Goal: Task Accomplishment & Management: Use online tool/utility

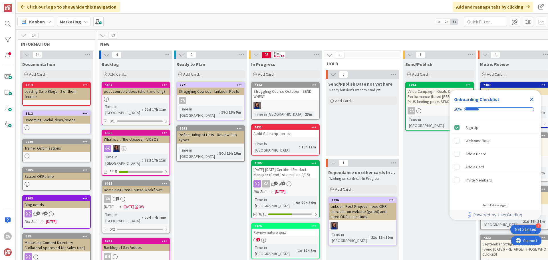
click at [530, 102] on icon "Close Checklist" at bounding box center [531, 99] width 7 height 7
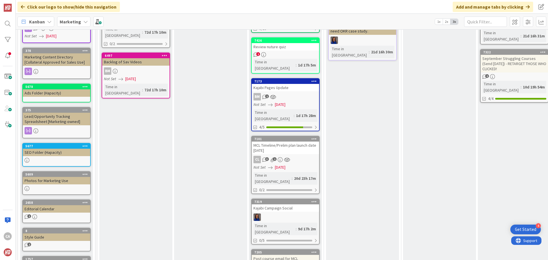
scroll to position [200, 0]
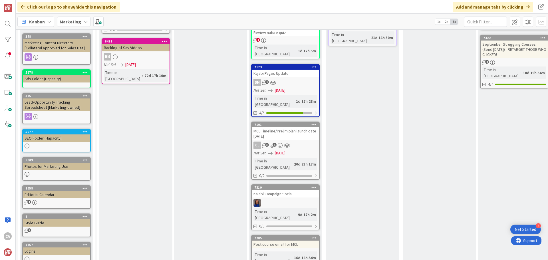
click at [303, 127] on div "MCL Timeline/Prelim plan launch date [DATE]" at bounding box center [285, 133] width 67 height 13
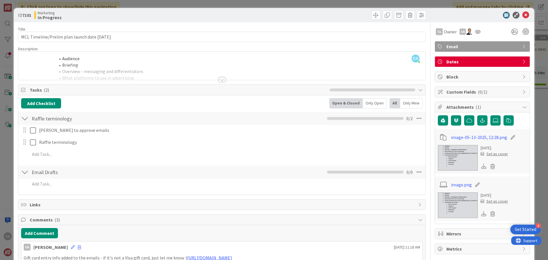
click at [219, 81] on div at bounding box center [222, 79] width 6 height 5
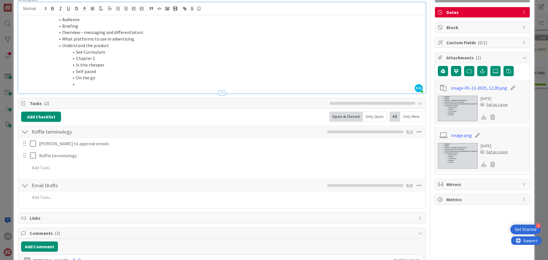
scroll to position [57, 0]
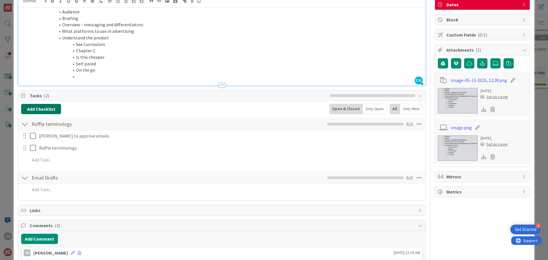
click at [50, 110] on button "Add Checklist" at bounding box center [41, 109] width 40 height 10
type input "Update MCL"
drag, startPoint x: 52, startPoint y: 136, endPoint x: 11, endPoint y: 136, distance: 40.8
click at [11, 136] on div "ID 7101 Marketing In Progress Title 43 / 128 MCL Timeline/Prelim plan launch da…" at bounding box center [274, 130] width 548 height 260
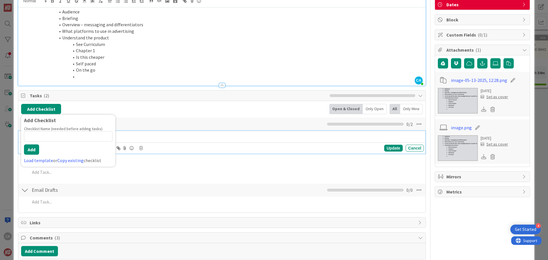
click at [230, 140] on div "[PERSON_NAME] to approve emails" at bounding box center [230, 136] width 387 height 10
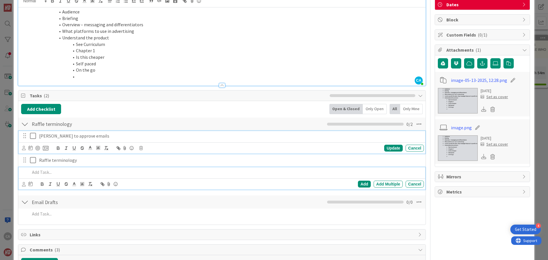
click at [40, 173] on p at bounding box center [226, 172] width 392 height 7
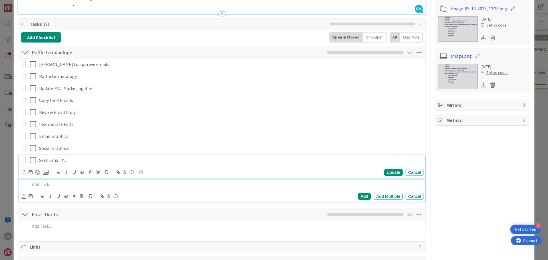
scroll to position [141, 0]
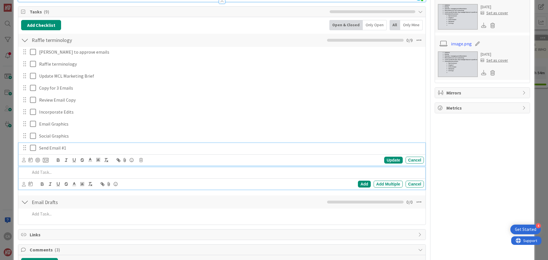
click at [49, 160] on div "Send Email #1 Update Cancel" at bounding box center [222, 154] width 407 height 23
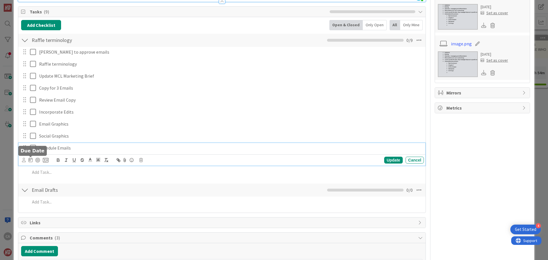
click at [30, 162] on icon at bounding box center [31, 160] width 4 height 5
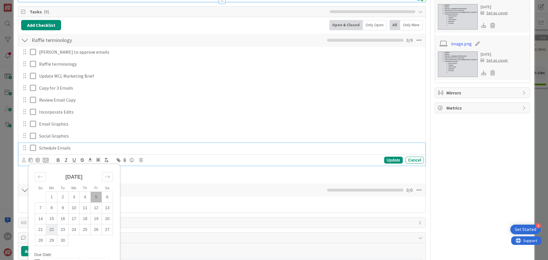
click at [50, 229] on td "22" at bounding box center [51, 229] width 11 height 11
type input "[DATE]"
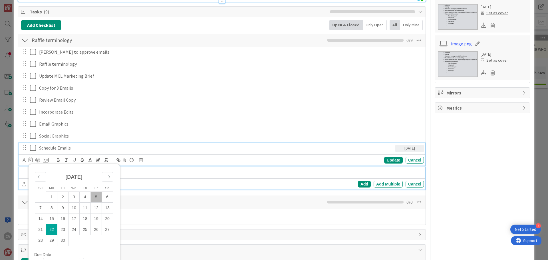
click at [155, 175] on p at bounding box center [226, 172] width 392 height 7
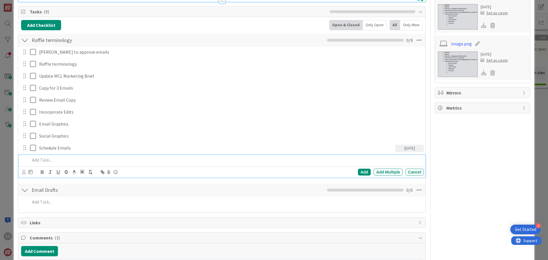
scroll to position [129, 0]
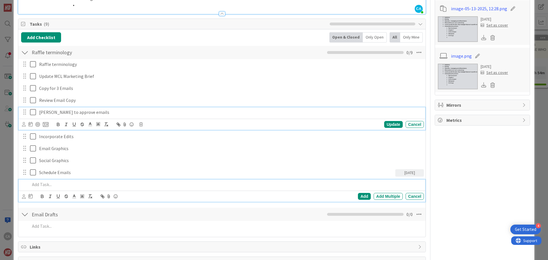
click at [66, 113] on p "[PERSON_NAME] to approve emails" at bounding box center [230, 112] width 382 height 7
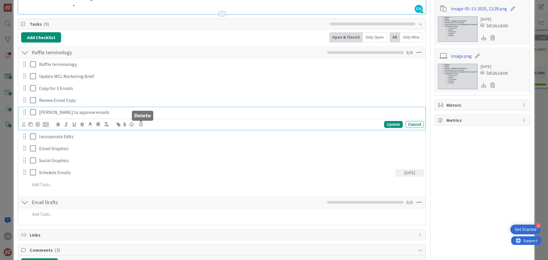
click at [142, 124] on icon at bounding box center [140, 124] width 3 height 4
click at [154, 149] on div "Delete" at bounding box center [155, 149] width 21 height 10
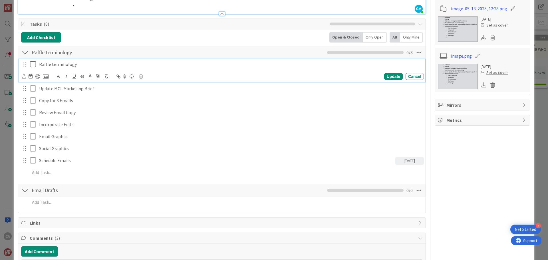
click at [98, 65] on p "Raffle terminology" at bounding box center [230, 64] width 382 height 7
click at [142, 76] on icon at bounding box center [140, 76] width 3 height 4
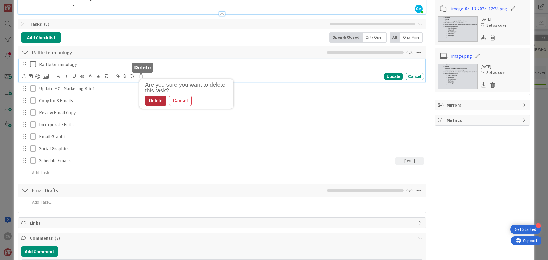
click at [157, 101] on div "Delete" at bounding box center [155, 101] width 21 height 10
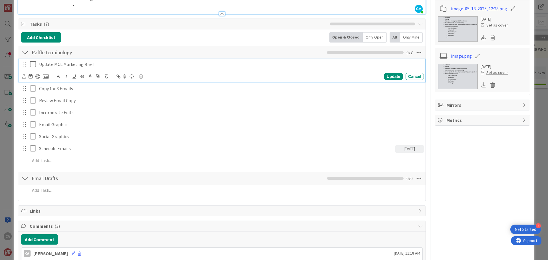
click at [56, 64] on p "Update MCL Marketing Brief" at bounding box center [230, 64] width 382 height 7
click at [32, 76] on icon at bounding box center [31, 76] width 4 height 5
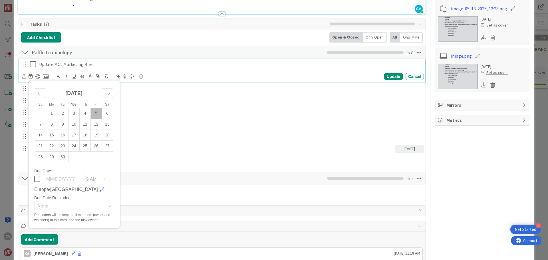
click at [96, 113] on td "5" at bounding box center [96, 113] width 11 height 11
type input "[DATE]"
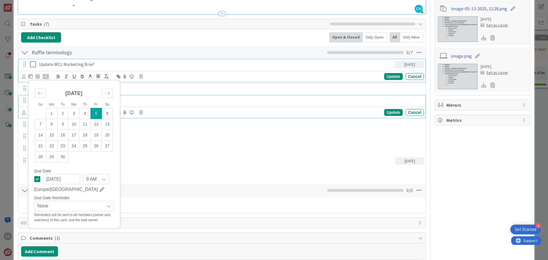
click at [178, 96] on div "Review Email Copy" at bounding box center [230, 101] width 387 height 10
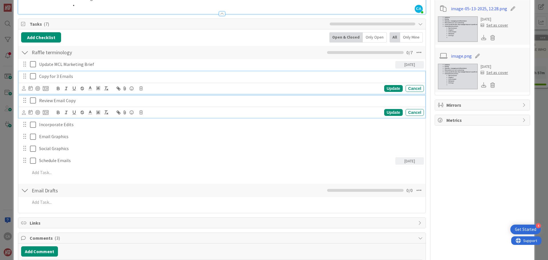
click at [172, 84] on div "Copy for 3 Emails Update Cancel" at bounding box center [222, 82] width 407 height 23
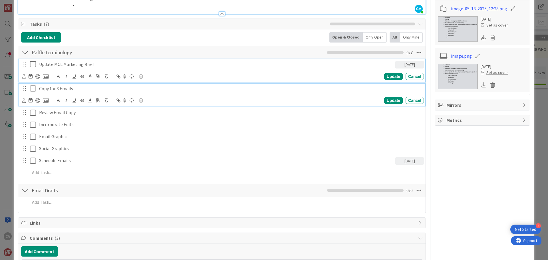
click at [94, 64] on div "Update MCL Marketing Brief [DATE] Su Mo Tu We Th Fr Sa [DATE] 1 2 3 4 5 6 7 8 9…" at bounding box center [222, 70] width 407 height 23
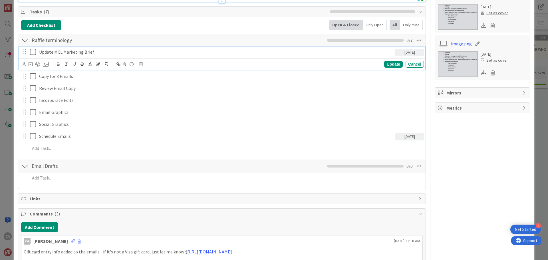
click at [93, 51] on p "Update MCL Marketing Brief" at bounding box center [216, 52] width 354 height 7
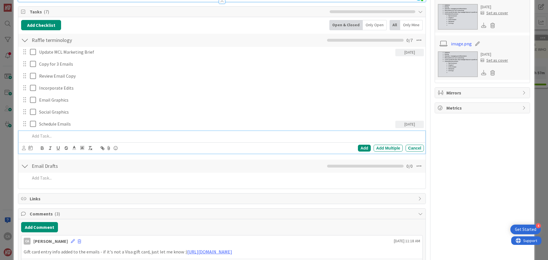
click at [41, 134] on p at bounding box center [226, 136] width 392 height 7
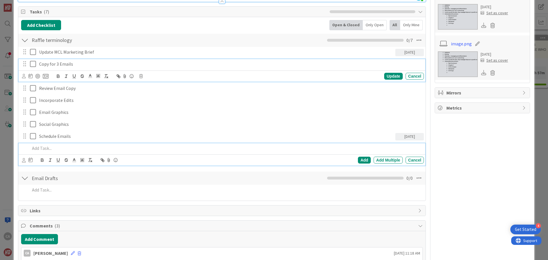
scroll to position [153, 0]
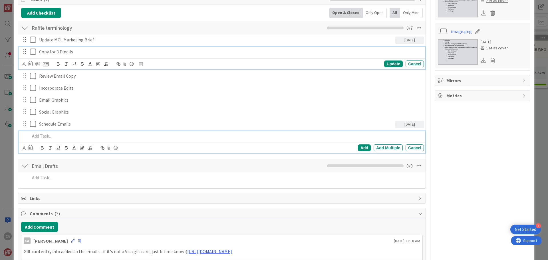
click at [168, 63] on div "Copy for 3 Emails Update Cancel" at bounding box center [222, 58] width 407 height 23
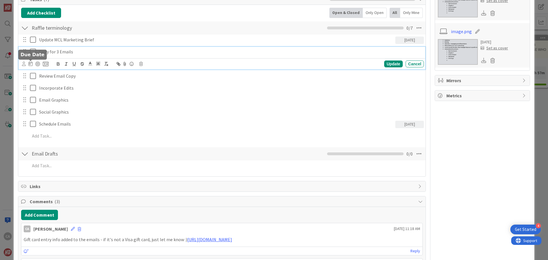
click at [29, 65] on icon at bounding box center [31, 63] width 4 height 5
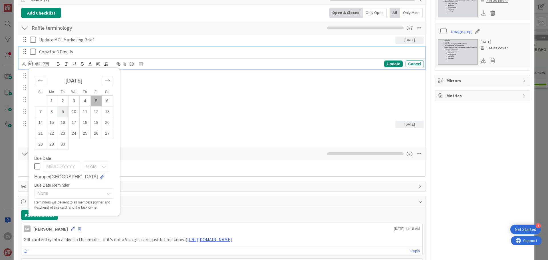
click at [63, 112] on td "9" at bounding box center [62, 111] width 11 height 11
type input "[DATE]"
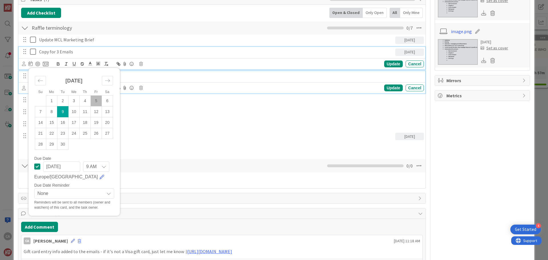
click at [150, 77] on p "Review Email Copy" at bounding box center [230, 76] width 382 height 7
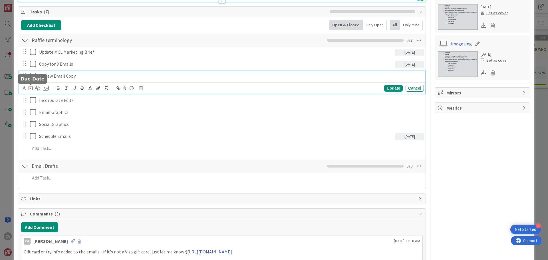
click at [30, 88] on icon at bounding box center [31, 88] width 4 height 5
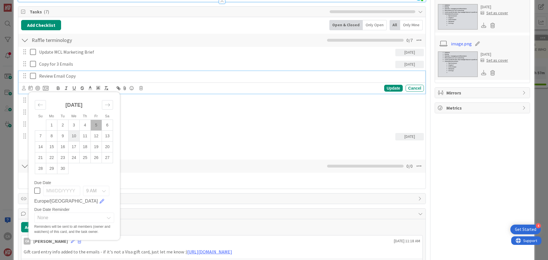
click at [74, 135] on td "10" at bounding box center [73, 135] width 11 height 11
type input "[DATE]"
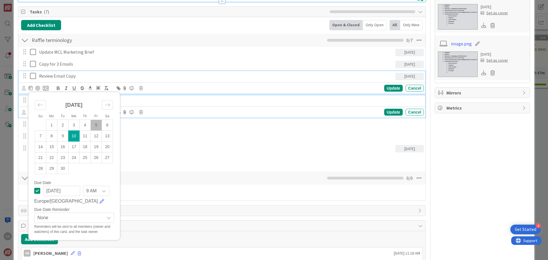
click at [138, 101] on p "Incorporate Edits" at bounding box center [230, 100] width 382 height 7
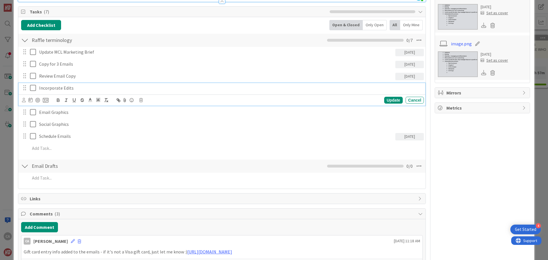
scroll to position [129, 0]
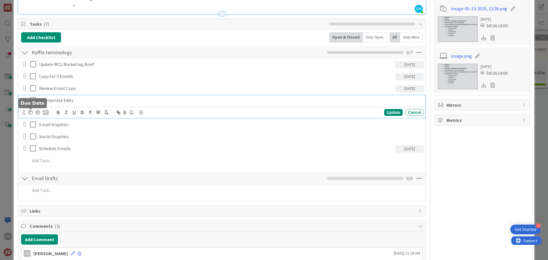
click at [30, 113] on icon at bounding box center [31, 112] width 4 height 5
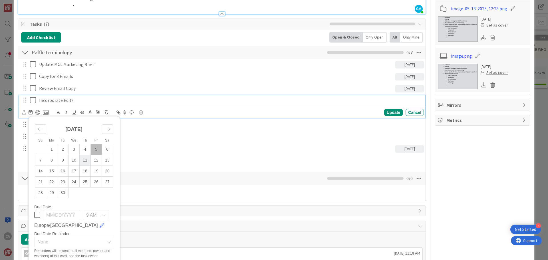
click at [86, 160] on td "11" at bounding box center [85, 160] width 11 height 11
type input "[DATE]"
click at [157, 101] on p "Incorporate Edits" at bounding box center [216, 100] width 354 height 7
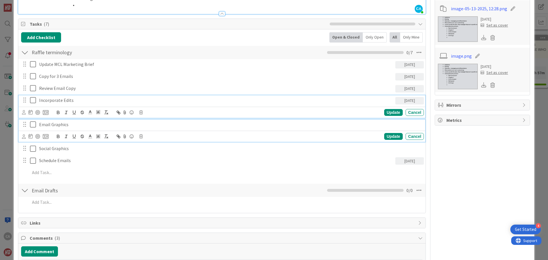
click at [146, 126] on p "Email Graphics" at bounding box center [230, 124] width 382 height 7
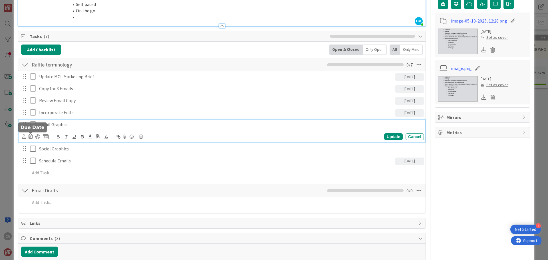
click at [29, 137] on icon at bounding box center [31, 136] width 4 height 5
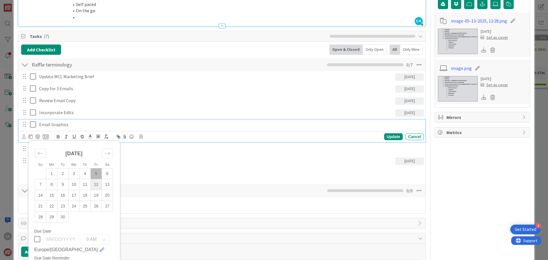
click at [98, 184] on td "12" at bounding box center [96, 184] width 11 height 11
type input "[DATE]"
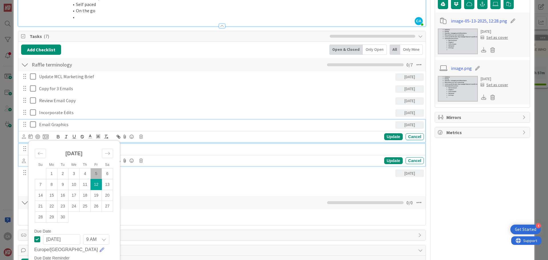
click at [154, 148] on p "Social Graphics" at bounding box center [230, 149] width 382 height 7
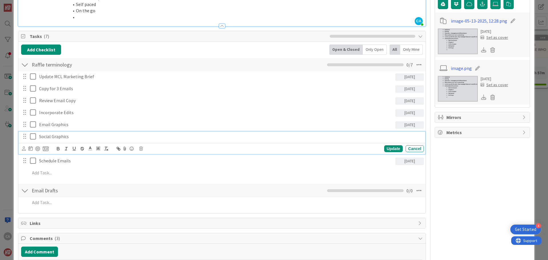
scroll to position [104, 0]
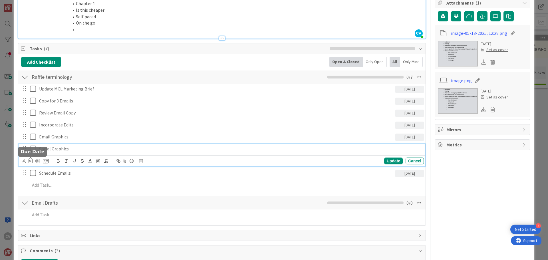
click at [31, 161] on icon at bounding box center [31, 160] width 4 height 5
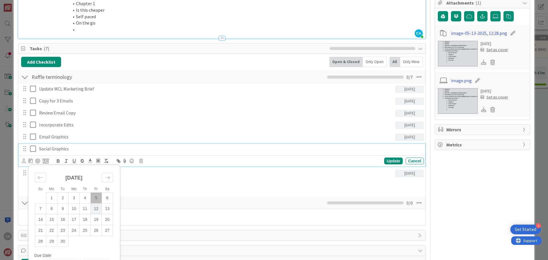
click at [96, 207] on td "12" at bounding box center [96, 208] width 11 height 11
type input "[DATE]"
click at [60, 149] on p "Social Graphics" at bounding box center [216, 149] width 354 height 7
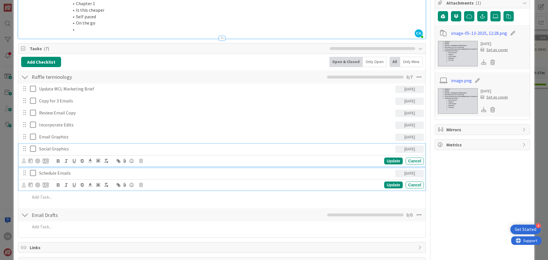
click at [63, 175] on p "Schedule Emails" at bounding box center [216, 173] width 354 height 7
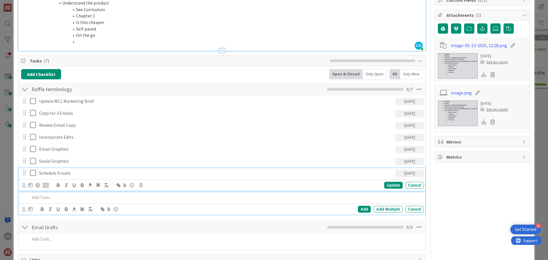
click at [47, 198] on p at bounding box center [226, 197] width 392 height 7
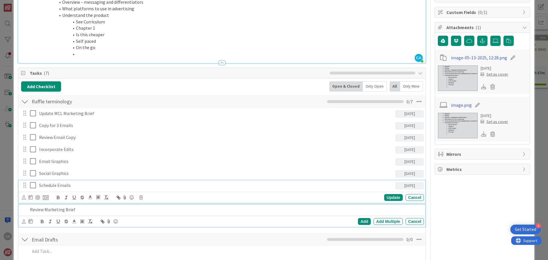
click at [105, 182] on div "Schedule Emails [DATE] Su Mo Tu We Th Fr Sa [DATE] 1 2 3 4 5 6 7 8 9 10 11 12 1…" at bounding box center [222, 191] width 407 height 23
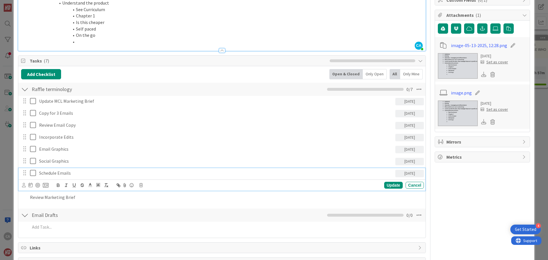
click at [26, 197] on div at bounding box center [24, 197] width 7 height 10
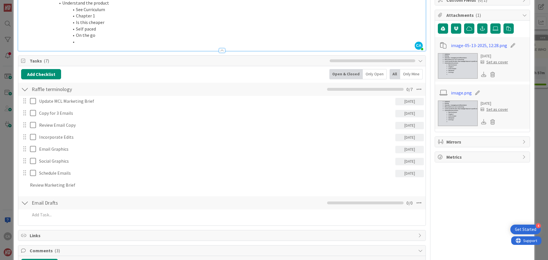
click at [24, 184] on div at bounding box center [24, 185] width 7 height 10
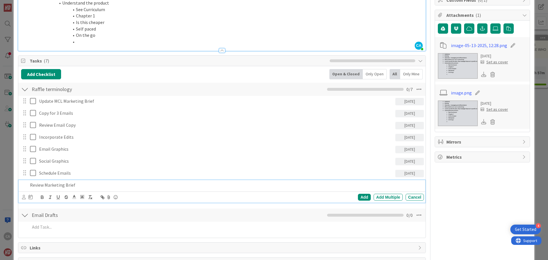
click at [42, 184] on p "Review Marketing Brief" at bounding box center [226, 185] width 392 height 7
click at [77, 186] on p "Review Marketing Brief" at bounding box center [226, 185] width 392 height 7
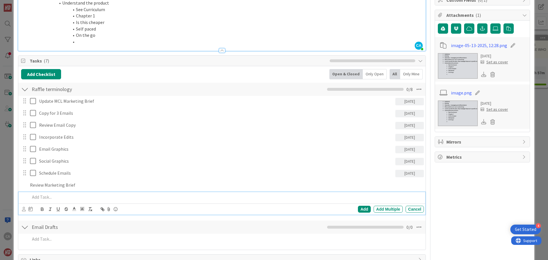
scroll to position [104, 0]
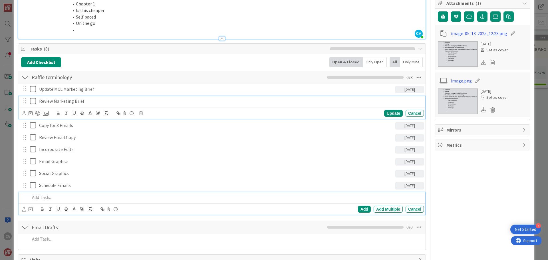
click at [72, 101] on p "Review Marketing Brief" at bounding box center [230, 101] width 382 height 7
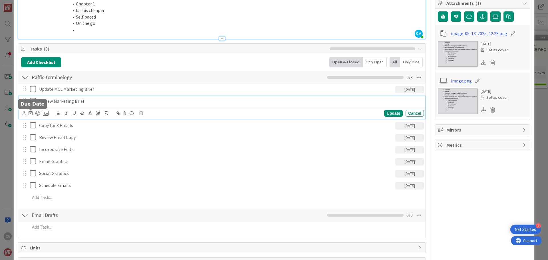
click at [29, 114] on icon at bounding box center [31, 113] width 4 height 5
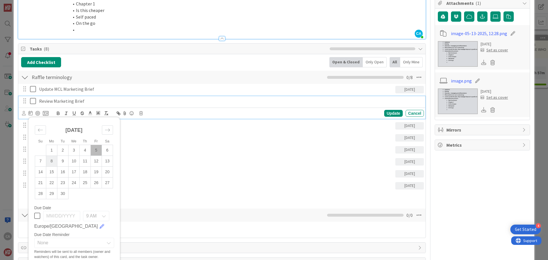
click at [54, 162] on td "8" at bounding box center [51, 161] width 11 height 11
type input "[DATE]"
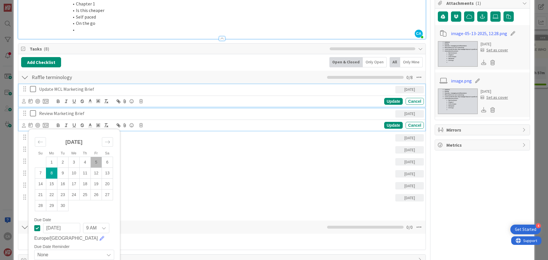
scroll to position [116, 0]
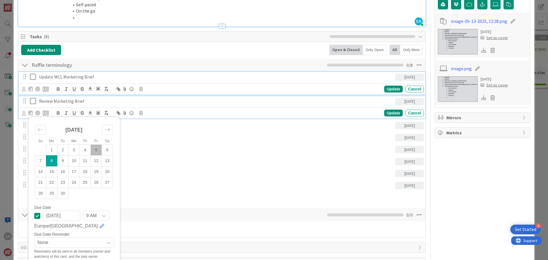
click at [64, 91] on div "Update MCL Marketing Brief [DATE] Su Mo Tu We Th Fr Sa [DATE] 1 2 3 4 5 6 7 8 9…" at bounding box center [222, 83] width 407 height 23
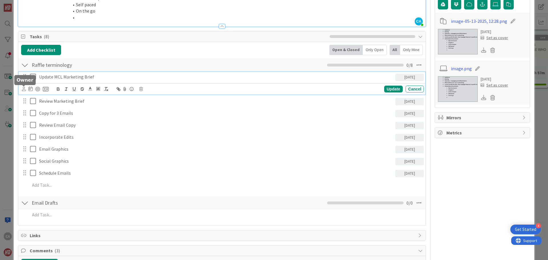
click at [25, 88] on icon at bounding box center [24, 89] width 4 height 4
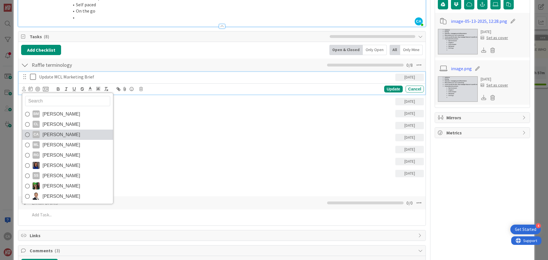
click at [53, 135] on span "[PERSON_NAME]" at bounding box center [62, 134] width 38 height 9
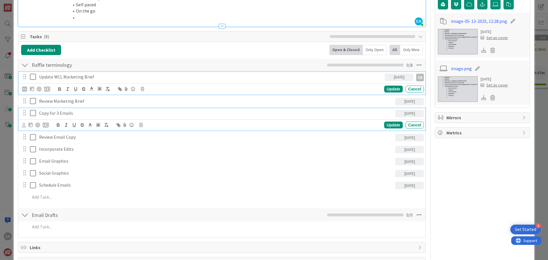
click at [57, 114] on p "Copy for 3 Emails" at bounding box center [216, 113] width 354 height 7
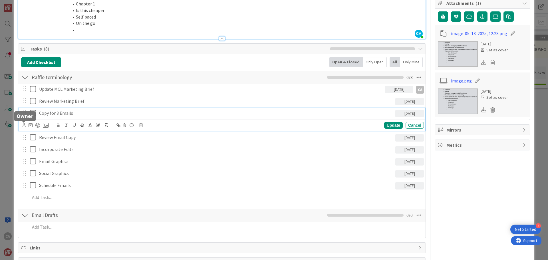
click at [22, 126] on icon at bounding box center [24, 125] width 4 height 4
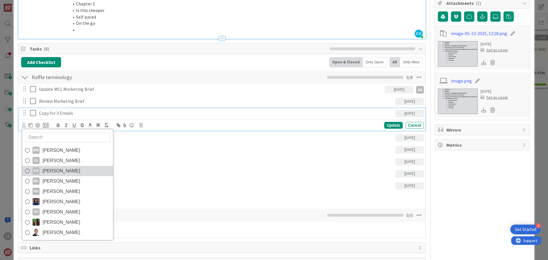
click at [45, 168] on span "[PERSON_NAME]" at bounding box center [62, 171] width 38 height 9
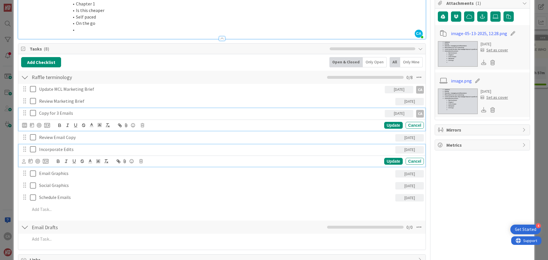
click at [55, 149] on p "Incorporate Edits" at bounding box center [216, 149] width 354 height 7
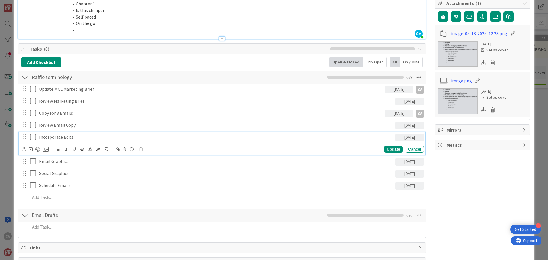
scroll to position [92, 0]
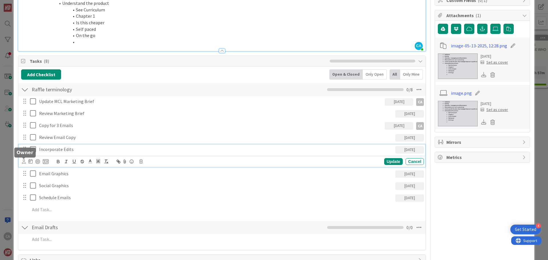
click at [23, 160] on icon at bounding box center [24, 161] width 4 height 4
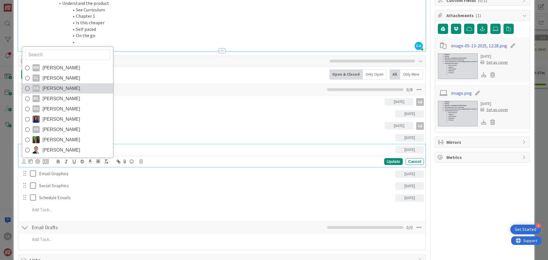
click at [55, 88] on span "[PERSON_NAME]" at bounding box center [62, 88] width 38 height 9
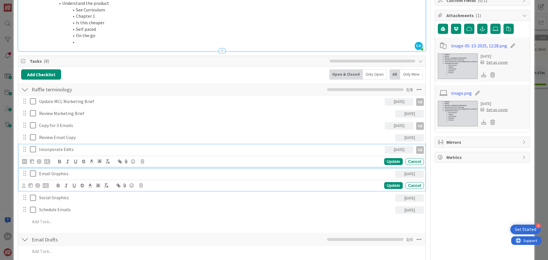
click at [52, 173] on p "Email Graphics" at bounding box center [216, 173] width 354 height 7
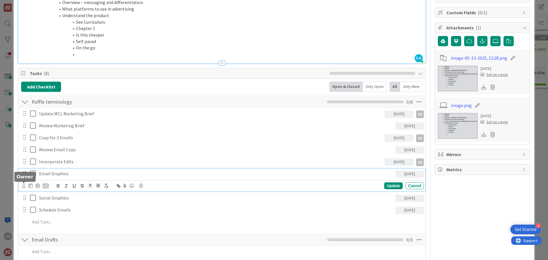
click at [23, 184] on icon at bounding box center [24, 185] width 4 height 4
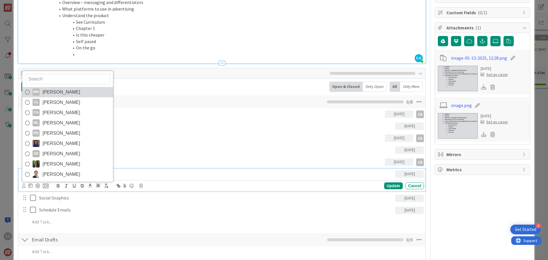
click at [63, 95] on span "[PERSON_NAME]" at bounding box center [62, 92] width 38 height 9
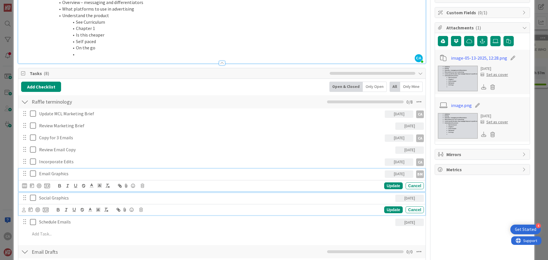
click at [51, 199] on p "Social Graphics" at bounding box center [216, 198] width 354 height 7
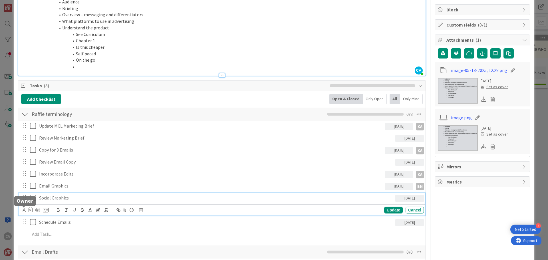
click at [24, 209] on icon at bounding box center [24, 210] width 4 height 4
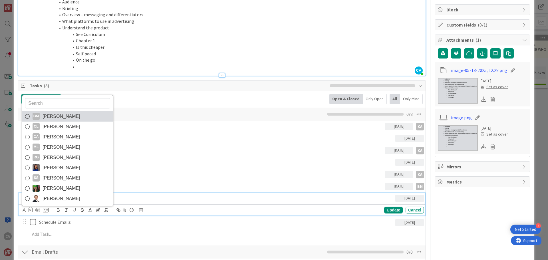
click at [57, 119] on span "[PERSON_NAME]" at bounding box center [62, 116] width 38 height 9
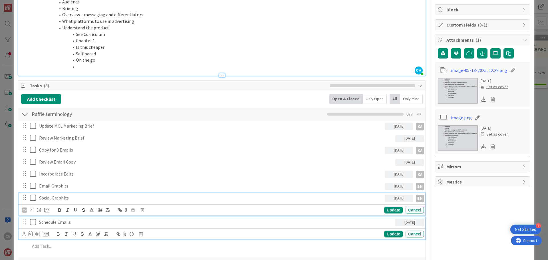
click at [55, 225] on p "Schedule Emails" at bounding box center [216, 222] width 354 height 7
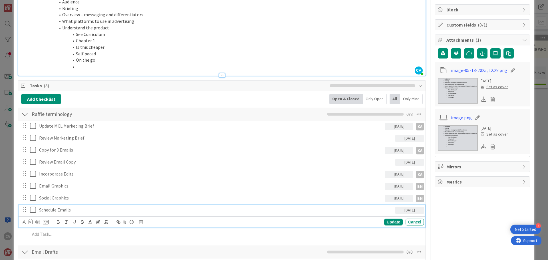
scroll to position [55, 0]
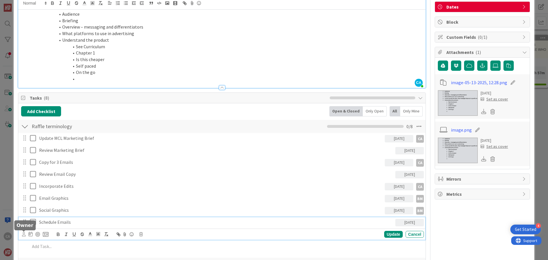
click at [24, 236] on icon at bounding box center [24, 234] width 4 height 4
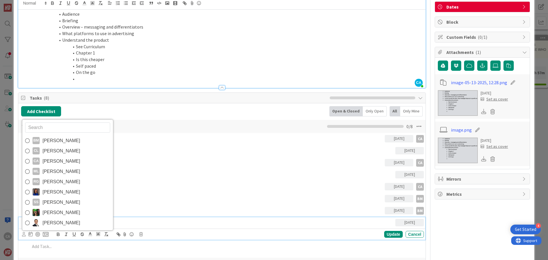
click at [61, 159] on span "[PERSON_NAME]" at bounding box center [62, 161] width 38 height 9
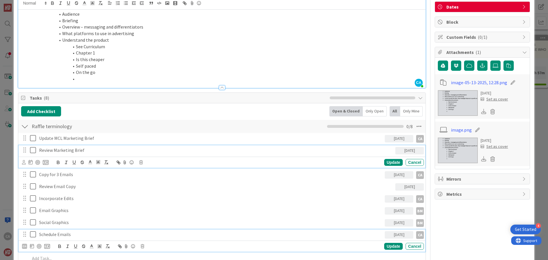
click at [66, 152] on p "Review Marketing Brief" at bounding box center [216, 150] width 354 height 7
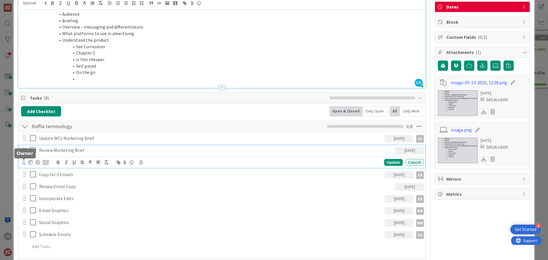
click at [22, 163] on icon at bounding box center [24, 162] width 4 height 4
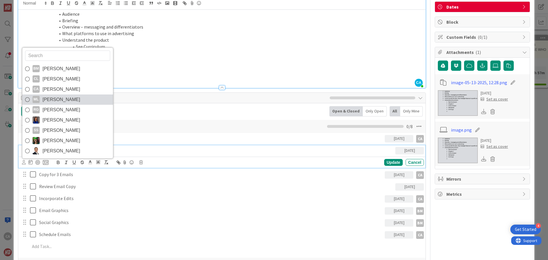
click at [81, 98] on link "ML [PERSON_NAME]" at bounding box center [67, 99] width 91 height 10
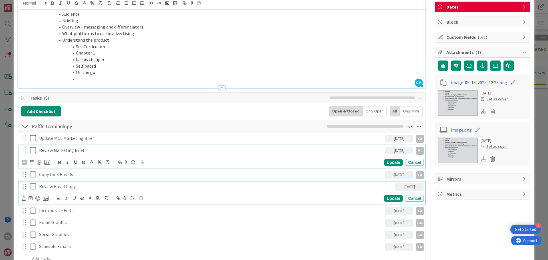
click at [72, 188] on p "Review Email Copy" at bounding box center [216, 186] width 354 height 7
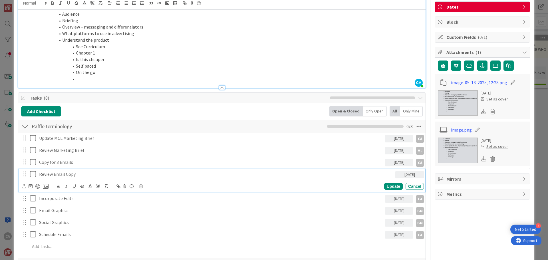
scroll to position [43, 0]
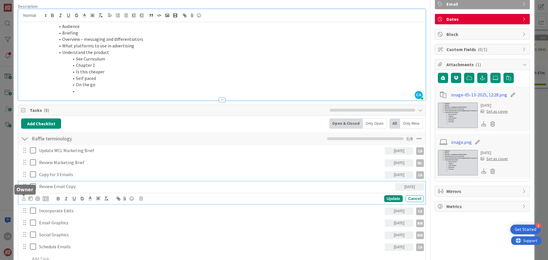
click at [23, 199] on icon at bounding box center [24, 198] width 4 height 4
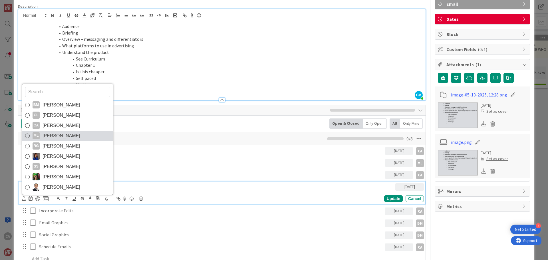
click at [79, 134] on link "ML [PERSON_NAME]" at bounding box center [67, 136] width 91 height 10
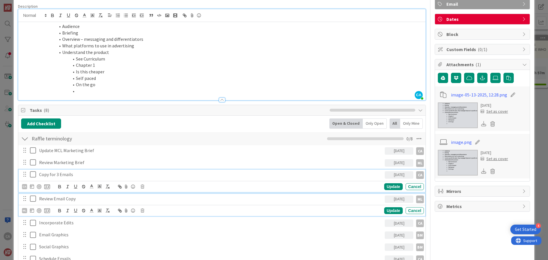
click at [68, 175] on p "Copy for 3 Emails" at bounding box center [210, 174] width 343 height 7
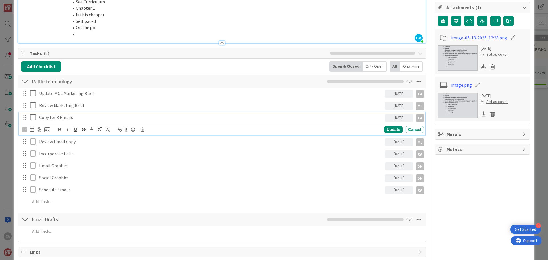
click at [445, 195] on div "CL Owner CA BM + 1 Email Dates Block Custom Fields ( 0/1 ) Attachments ( 1 ) im…" at bounding box center [482, 173] width 95 height 501
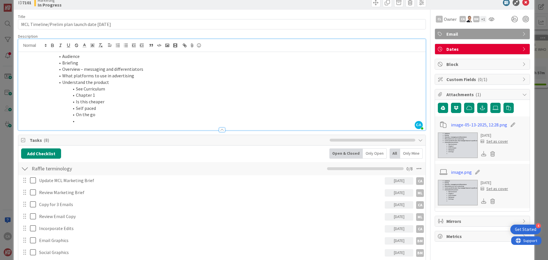
scroll to position [0, 0]
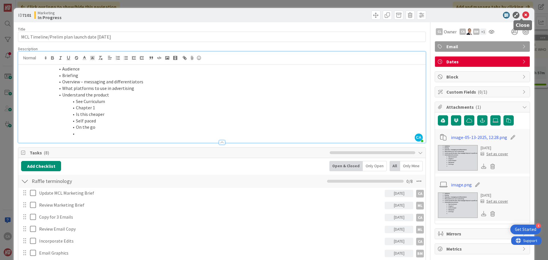
click at [522, 17] on icon at bounding box center [525, 15] width 7 height 7
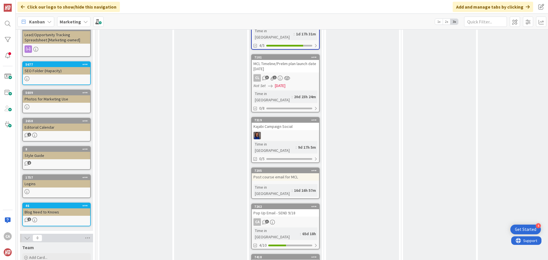
scroll to position [285, 0]
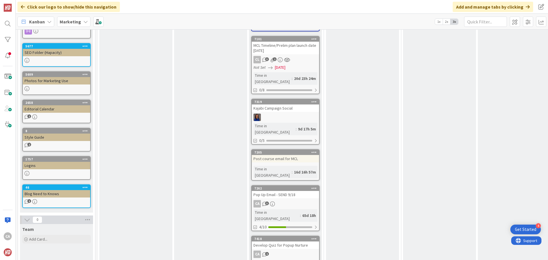
click at [287, 155] on div "Post course email for MCL" at bounding box center [285, 158] width 67 height 7
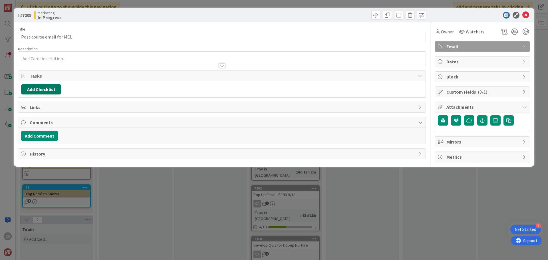
click at [39, 88] on button "Add Checklist" at bounding box center [41, 89] width 40 height 10
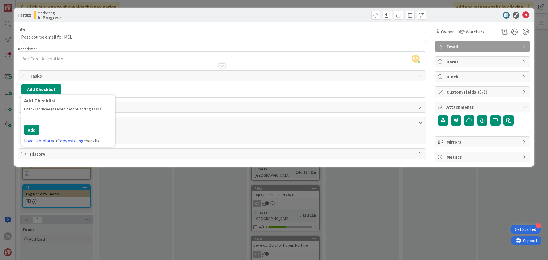
click at [157, 95] on div "Add Checklist Add Checklist Checklist Name (needed before adding tasks) 0 / 64 …" at bounding box center [221, 89] width 407 height 16
click at [125, 88] on div "Add Checklist Back" at bounding box center [222, 89] width 402 height 10
click at [37, 76] on span "Tasks" at bounding box center [223, 75] width 386 height 7
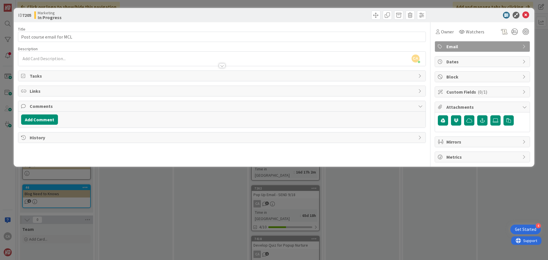
click at [37, 76] on span "Tasks" at bounding box center [223, 75] width 386 height 7
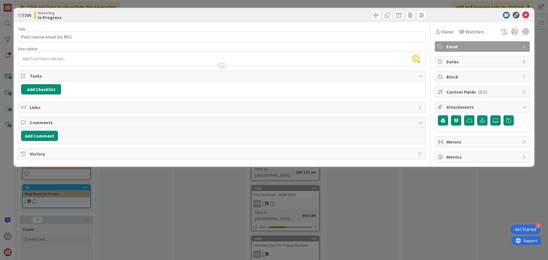
click at [23, 77] on icon at bounding box center [24, 76] width 6 height 5
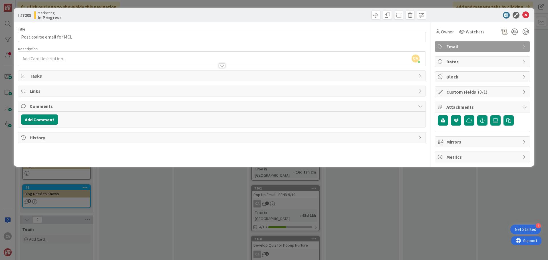
click at [23, 77] on icon at bounding box center [24, 76] width 6 height 5
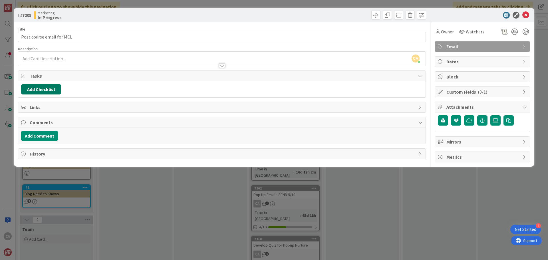
click at [55, 91] on button "Add Checklist" at bounding box center [41, 89] width 40 height 10
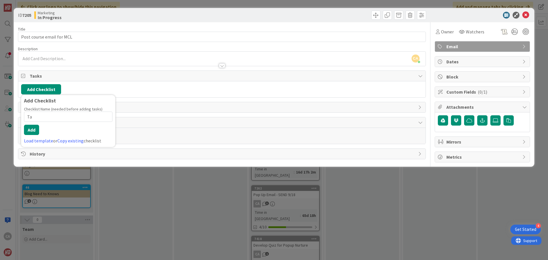
type input "T"
type input "Email Tasks"
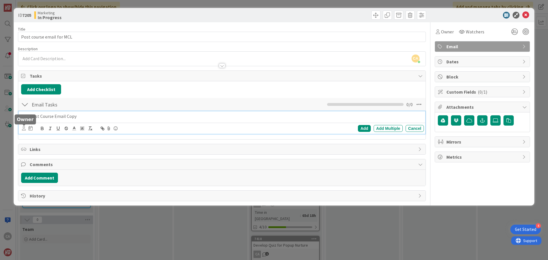
click at [24, 127] on icon at bounding box center [24, 128] width 4 height 4
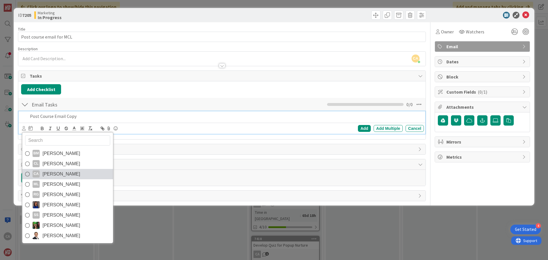
click at [59, 172] on span "[PERSON_NAME]" at bounding box center [62, 174] width 38 height 9
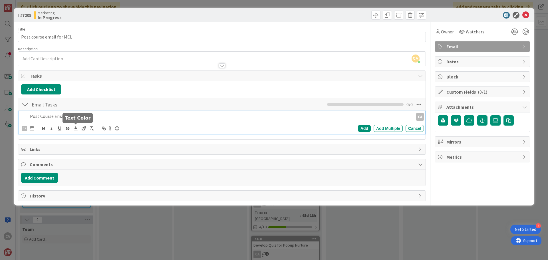
click at [129, 119] on p "Post Course Email Copy" at bounding box center [220, 116] width 381 height 7
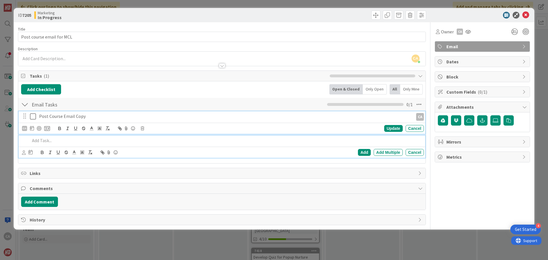
click at [114, 116] on p "Post Course Email Copy" at bounding box center [225, 116] width 372 height 7
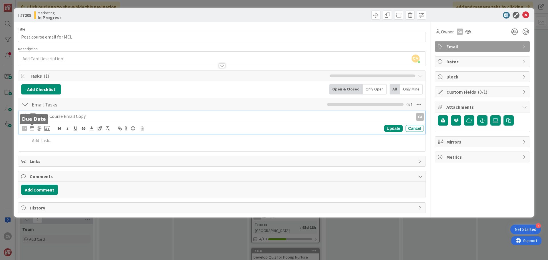
click at [33, 129] on icon at bounding box center [32, 128] width 4 height 5
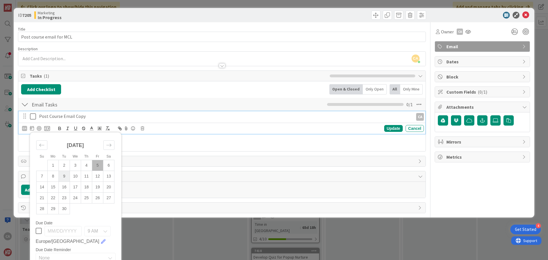
click at [66, 178] on td "9" at bounding box center [64, 176] width 11 height 11
type input "[DATE]"
click at [98, 115] on p "Post Course Email Copy" at bounding box center [210, 116] width 343 height 7
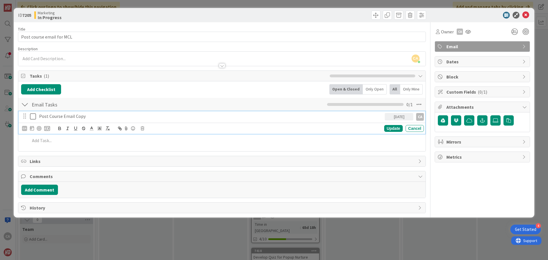
click at [87, 115] on p "Post Course Email Copy" at bounding box center [210, 116] width 343 height 7
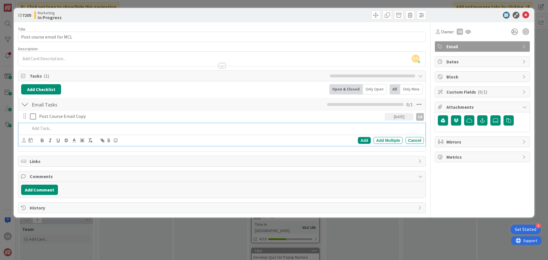
click at [46, 129] on p at bounding box center [226, 128] width 392 height 7
click at [23, 142] on icon at bounding box center [24, 140] width 4 height 4
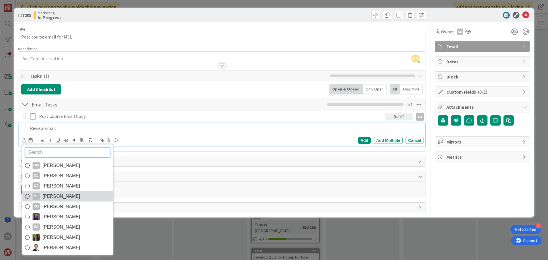
click at [51, 197] on span "[PERSON_NAME]" at bounding box center [62, 196] width 38 height 9
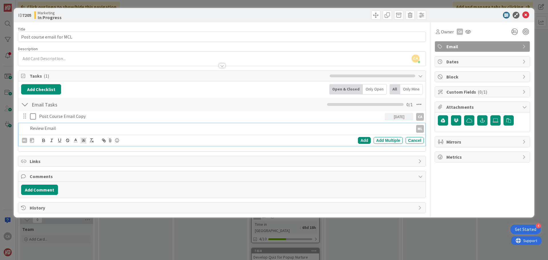
click at [81, 131] on p "Review Email" at bounding box center [220, 128] width 381 height 7
click at [31, 142] on icon at bounding box center [32, 140] width 4 height 5
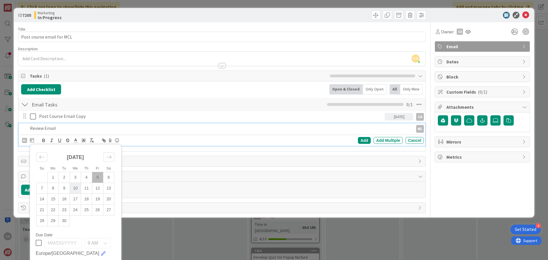
click at [76, 189] on td "10" at bounding box center [75, 188] width 11 height 11
click at [60, 129] on p "Review Email" at bounding box center [206, 128] width 352 height 7
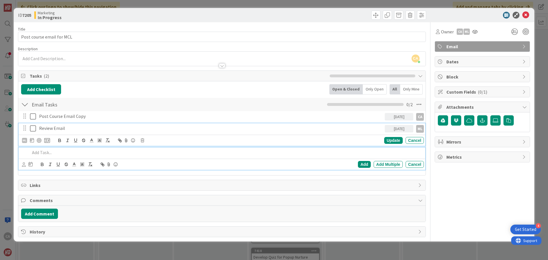
click at [65, 129] on p "Review Email" at bounding box center [210, 128] width 343 height 7
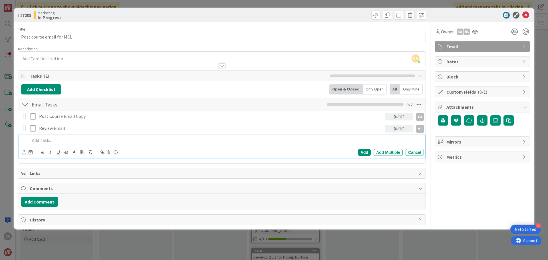
click at [48, 142] on p at bounding box center [226, 140] width 392 height 7
click at [31, 153] on icon at bounding box center [31, 152] width 4 height 5
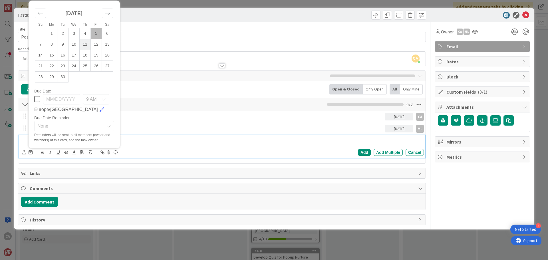
click at [82, 45] on td "11" at bounding box center [85, 44] width 11 height 11
click at [25, 154] on icon at bounding box center [24, 152] width 4 height 4
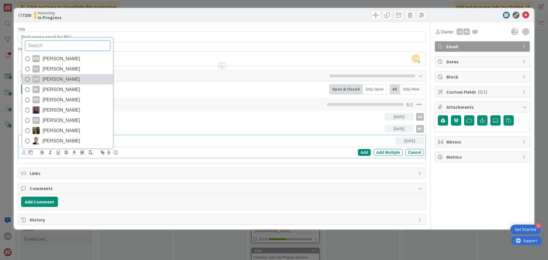
click at [57, 76] on span "[PERSON_NAME]" at bounding box center [62, 79] width 38 height 9
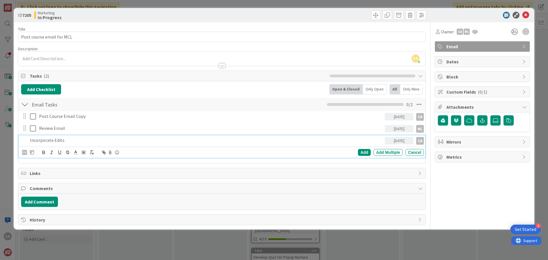
click at [64, 142] on p "Incorporate Edits" at bounding box center [206, 140] width 352 height 7
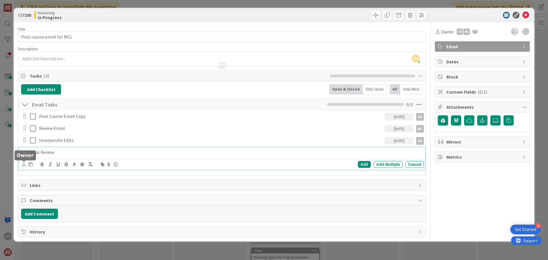
click at [25, 166] on icon at bounding box center [24, 164] width 4 height 4
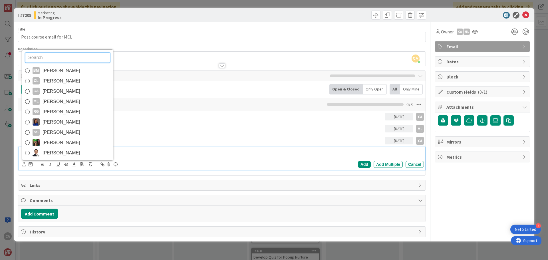
click at [57, 101] on span "[PERSON_NAME]" at bounding box center [62, 101] width 38 height 9
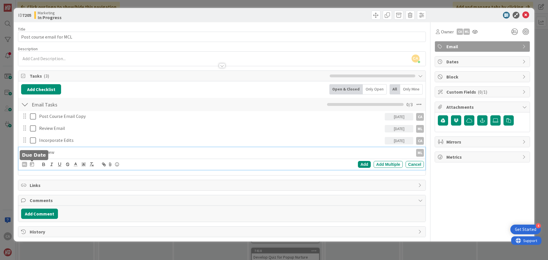
click at [32, 166] on icon at bounding box center [32, 164] width 4 height 5
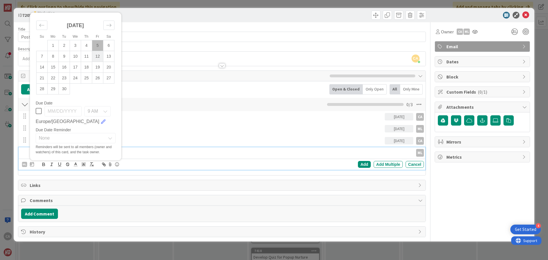
click at [95, 59] on td "12" at bounding box center [97, 56] width 11 height 11
click at [136, 134] on div "Post Course Email Copy [DATE] [GEOGRAPHIC_DATA] [GEOGRAPHIC_DATA] Su Mo Tu We T…" at bounding box center [222, 141] width 402 height 61
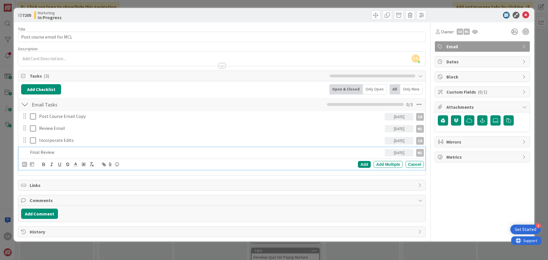
click at [54, 153] on p "Final Review" at bounding box center [206, 152] width 352 height 7
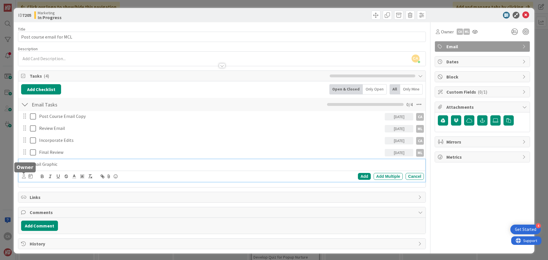
click at [24, 174] on div at bounding box center [24, 176] width 4 height 6
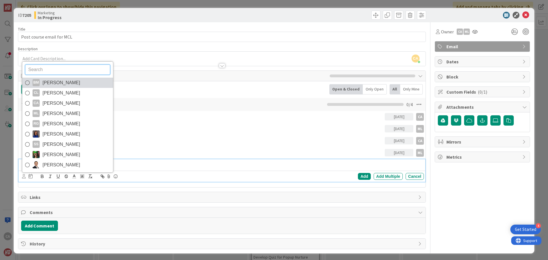
click at [67, 85] on span "[PERSON_NAME]" at bounding box center [62, 82] width 38 height 9
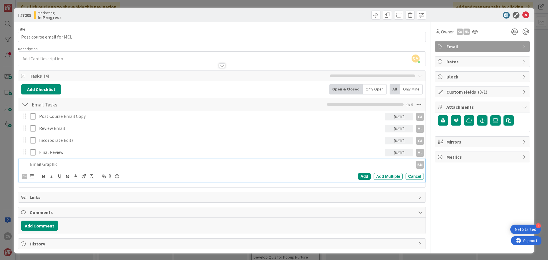
click at [34, 177] on div "BM BM [PERSON_NAME] [PERSON_NAME] [PERSON_NAME] CA [PERSON_NAME] ML [PERSON_NAM…" at bounding box center [223, 176] width 402 height 8
click at [32, 177] on icon at bounding box center [32, 176] width 4 height 5
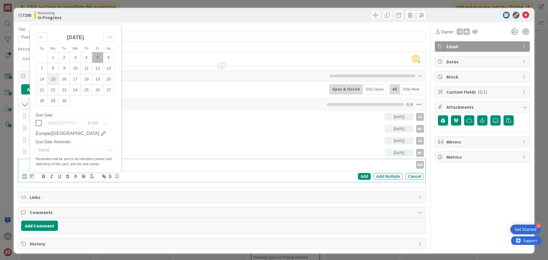
click at [54, 80] on td "15" at bounding box center [53, 79] width 11 height 11
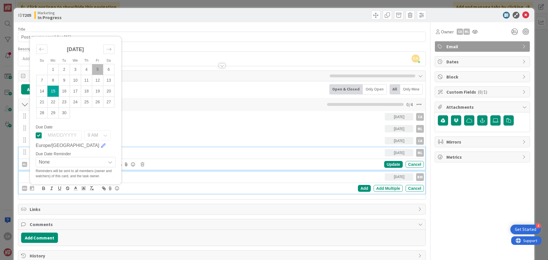
click at [139, 150] on p "Final Review" at bounding box center [210, 152] width 343 height 7
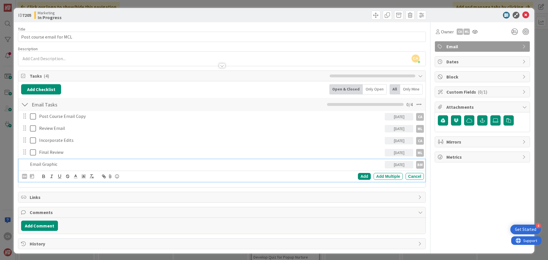
click at [85, 163] on p "Email Graphic" at bounding box center [206, 164] width 352 height 7
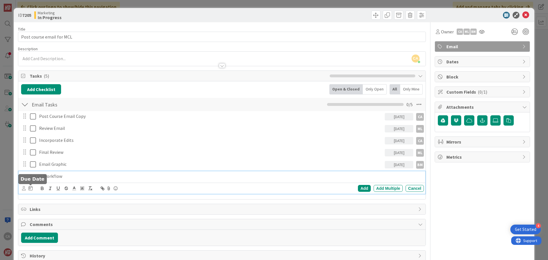
click at [31, 190] on icon at bounding box center [31, 188] width 4 height 5
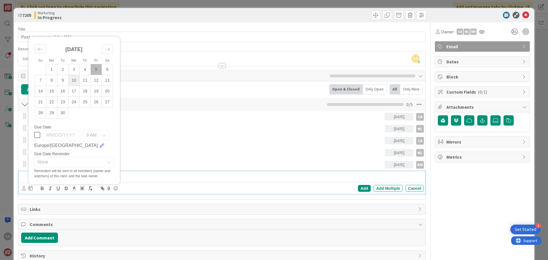
click at [73, 82] on td "10" at bounding box center [73, 80] width 11 height 11
click at [140, 178] on p "Set up Workflow" at bounding box center [211, 176] width 363 height 7
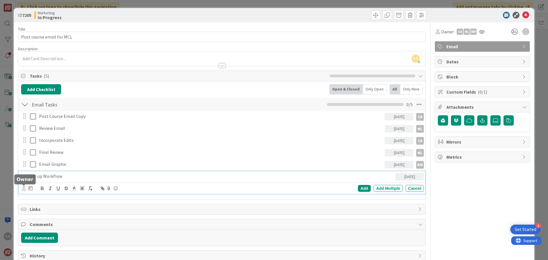
click at [23, 188] on icon at bounding box center [24, 188] width 4 height 4
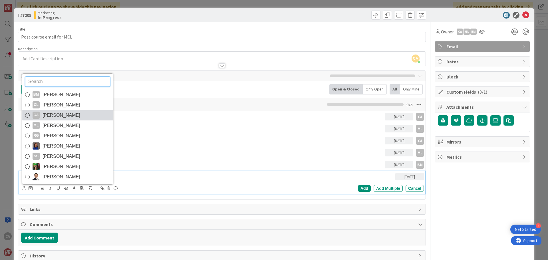
click at [58, 118] on span "[PERSON_NAME]" at bounding box center [62, 115] width 38 height 9
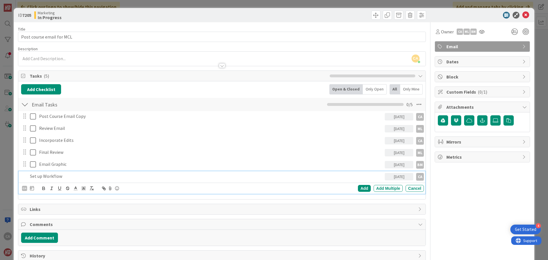
click at [62, 175] on p "Set up Workflow" at bounding box center [206, 176] width 352 height 7
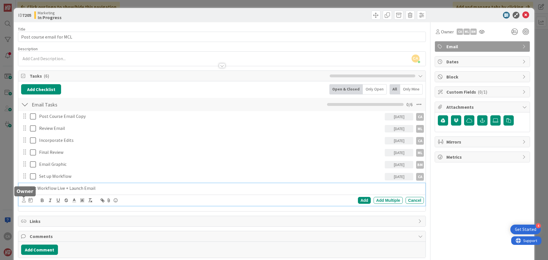
click at [25, 202] on icon at bounding box center [24, 200] width 4 height 4
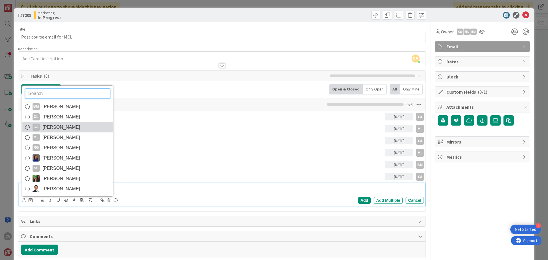
click at [62, 126] on span "[PERSON_NAME]" at bounding box center [62, 127] width 38 height 9
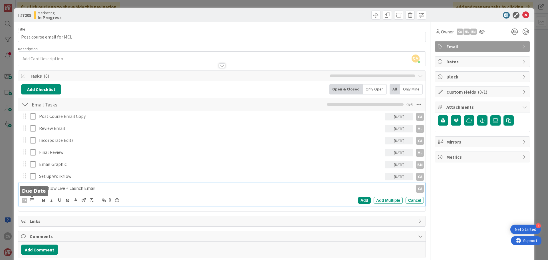
click at [32, 202] on icon at bounding box center [32, 200] width 4 height 5
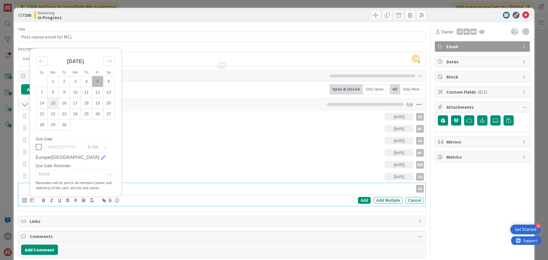
click at [54, 104] on td "15" at bounding box center [53, 103] width 11 height 11
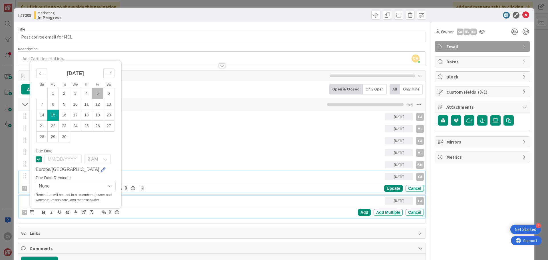
click at [162, 176] on p "Set up Workflow" at bounding box center [210, 176] width 343 height 7
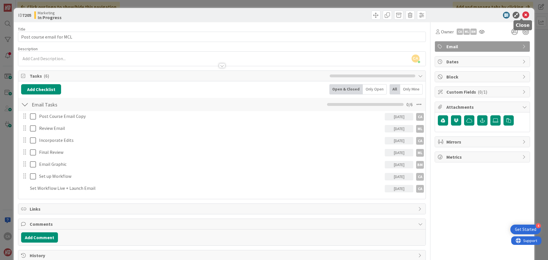
click at [522, 15] on icon at bounding box center [525, 15] width 7 height 7
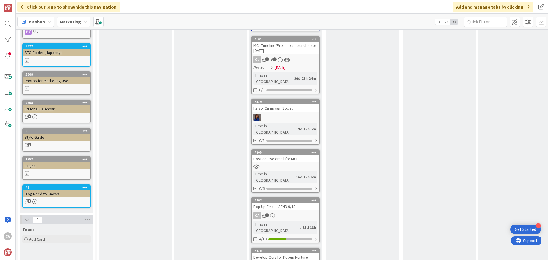
click at [296, 203] on div "Pop Up Email - SEND 9/18" at bounding box center [285, 206] width 67 height 7
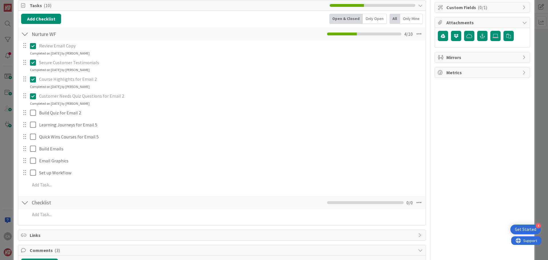
scroll to position [86, 0]
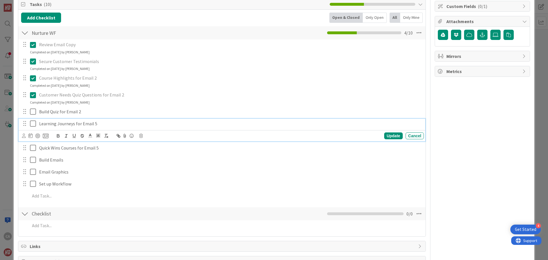
click at [33, 125] on icon at bounding box center [33, 123] width 6 height 7
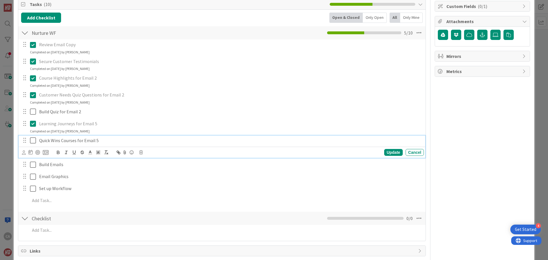
click at [34, 138] on icon at bounding box center [33, 140] width 6 height 7
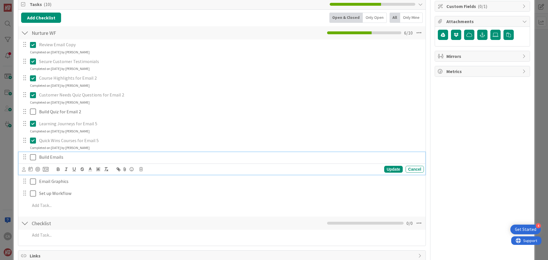
click at [73, 159] on p "Build Emails" at bounding box center [230, 157] width 382 height 7
click at [24, 169] on icon at bounding box center [24, 169] width 4 height 4
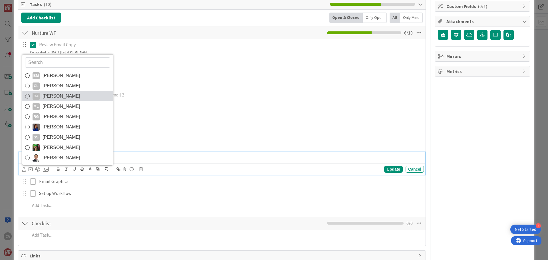
click at [53, 98] on span "[PERSON_NAME]" at bounding box center [62, 96] width 38 height 9
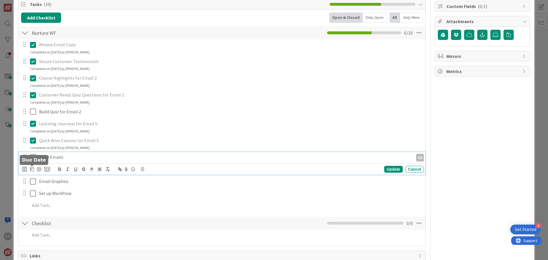
click at [33, 170] on icon at bounding box center [32, 169] width 4 height 5
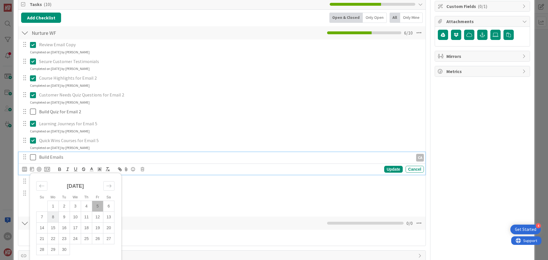
click at [52, 215] on td "8" at bounding box center [53, 217] width 11 height 11
type input "[DATE]"
click at [73, 155] on p "Build Emails" at bounding box center [210, 157] width 343 height 7
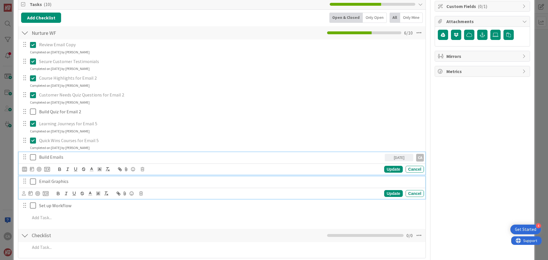
click at [67, 182] on p "Email Graphics" at bounding box center [230, 181] width 382 height 7
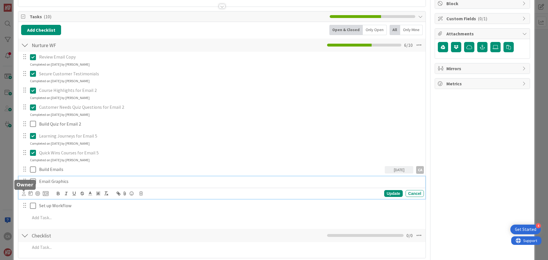
click at [25, 193] on icon at bounding box center [24, 193] width 4 height 4
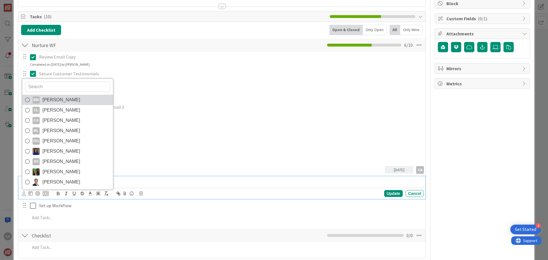
click at [59, 102] on span "[PERSON_NAME]" at bounding box center [62, 100] width 38 height 9
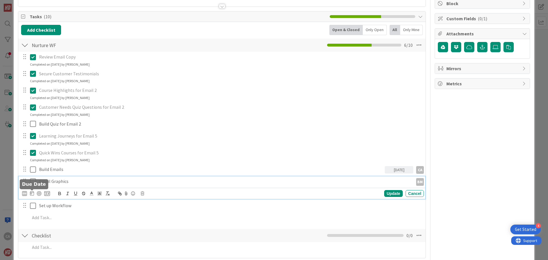
click at [32, 194] on icon at bounding box center [32, 193] width 4 height 5
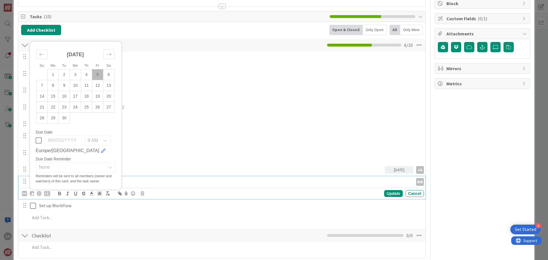
scroll to position [102, 0]
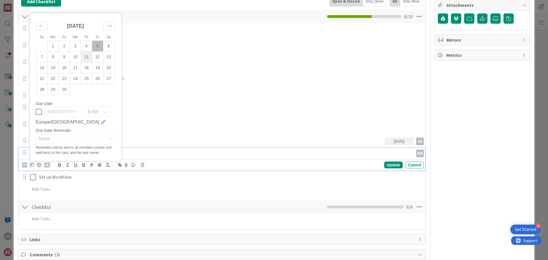
click at [86, 57] on td "11" at bounding box center [86, 57] width 11 height 11
type input "[DATE]"
click at [138, 153] on p "Email Graphics" at bounding box center [210, 153] width 343 height 7
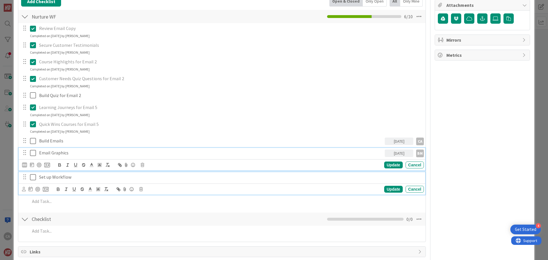
click at [118, 178] on p "Set up Workflow" at bounding box center [230, 177] width 382 height 7
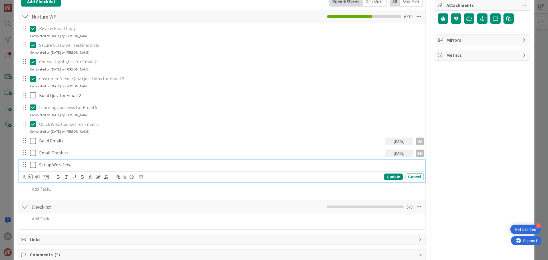
scroll to position [90, 0]
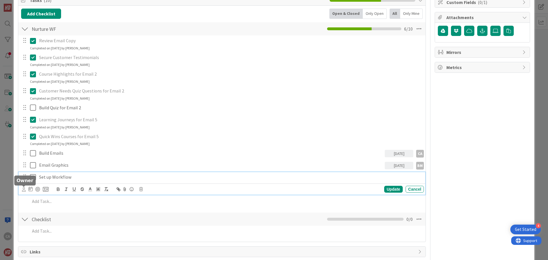
click at [23, 190] on icon at bounding box center [24, 189] width 4 height 4
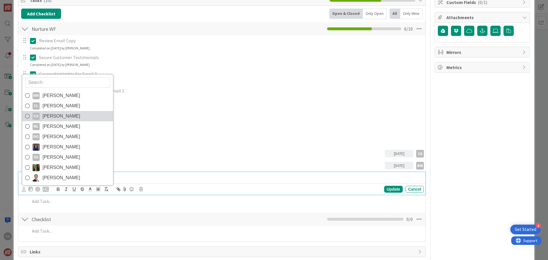
click at [60, 114] on span "[PERSON_NAME]" at bounding box center [62, 116] width 38 height 9
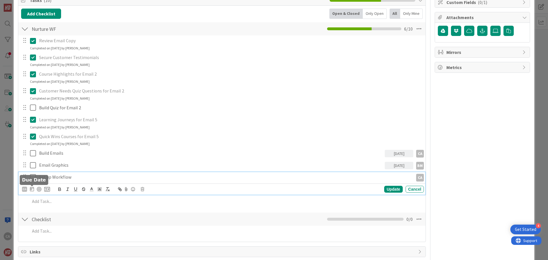
click at [32, 191] on icon at bounding box center [32, 189] width 4 height 5
click at [65, 238] on td "9" at bounding box center [64, 237] width 11 height 11
type input "[DATE]"
click at [71, 176] on p "Set up Workflow" at bounding box center [210, 177] width 343 height 7
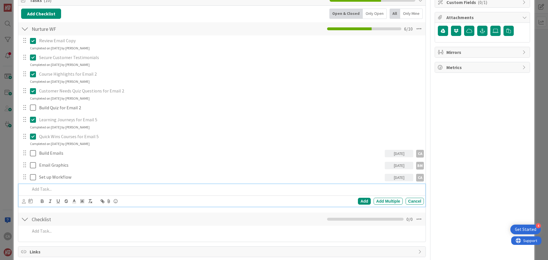
click at [75, 189] on p at bounding box center [226, 189] width 392 height 7
click at [25, 201] on icon at bounding box center [24, 201] width 4 height 4
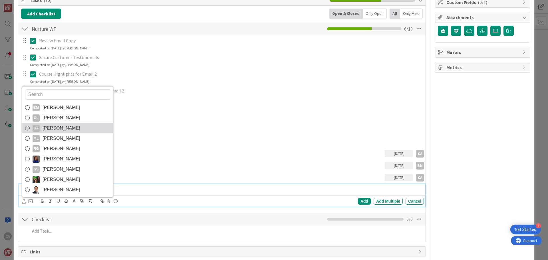
click at [60, 126] on span "[PERSON_NAME]" at bounding box center [62, 128] width 38 height 9
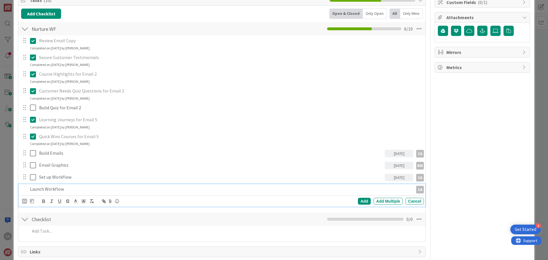
click at [33, 199] on icon at bounding box center [32, 201] width 4 height 5
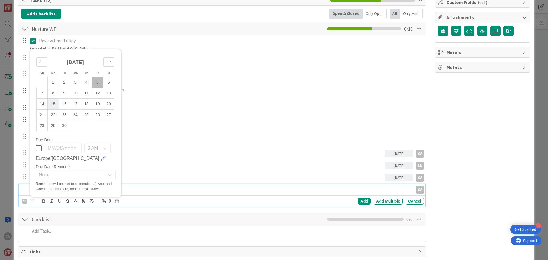
click at [52, 103] on td "15" at bounding box center [53, 104] width 11 height 11
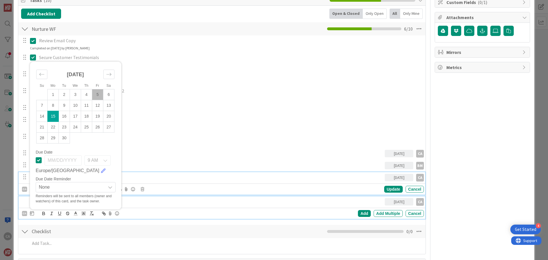
click at [158, 178] on p "Set up Workflow" at bounding box center [210, 177] width 343 height 7
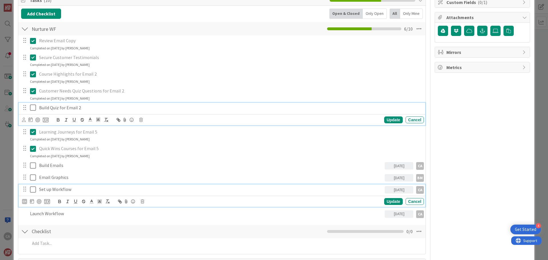
scroll to position [102, 0]
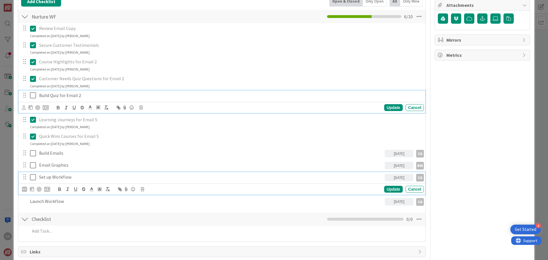
click at [173, 109] on div "Build Quiz for Email 2 Update Cancel" at bounding box center [222, 101] width 407 height 23
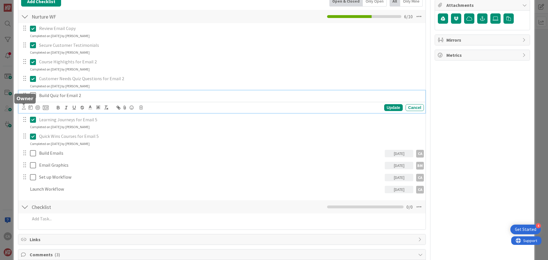
click at [22, 108] on icon at bounding box center [24, 107] width 4 height 4
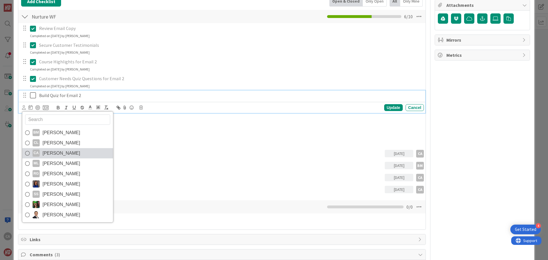
click at [42, 151] on link "CA [PERSON_NAME]" at bounding box center [67, 153] width 91 height 10
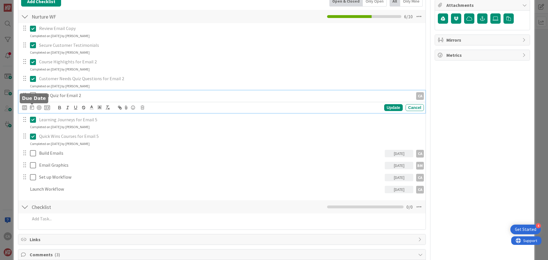
click at [33, 108] on icon at bounding box center [32, 107] width 4 height 5
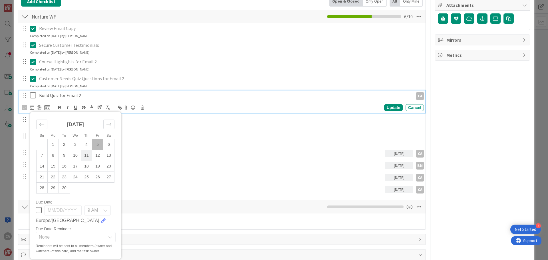
click at [87, 156] on td "11" at bounding box center [86, 155] width 11 height 11
type input "[DATE]"
click at [155, 147] on div "Review Email Copy Update Cancel Completed on [DATE] by [PERSON_NAME] Secure Cus…" at bounding box center [222, 109] width 402 height 173
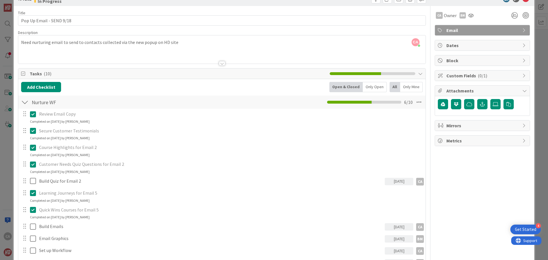
scroll to position [0, 0]
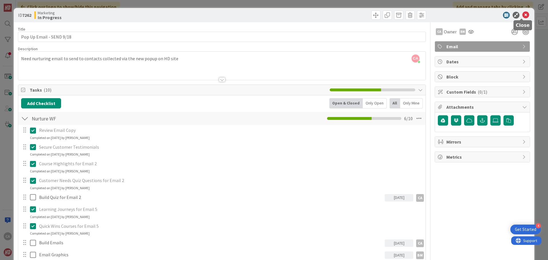
click at [522, 15] on icon at bounding box center [525, 15] width 7 height 7
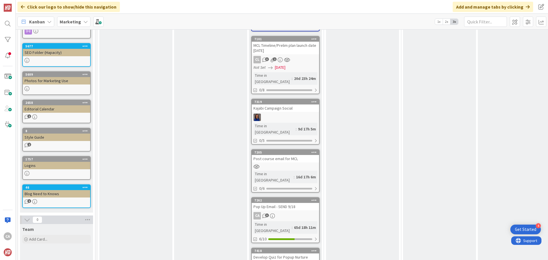
click at [298, 253] on div "Develop Quiz for Popup Nurture" at bounding box center [285, 256] width 67 height 7
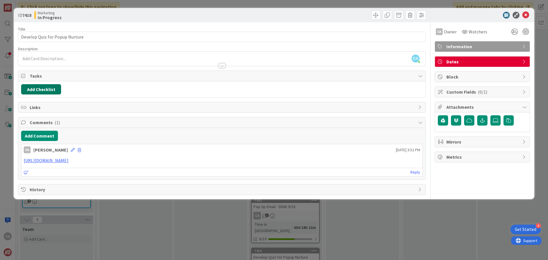
click at [51, 87] on button "Add Checklist" at bounding box center [41, 89] width 40 height 10
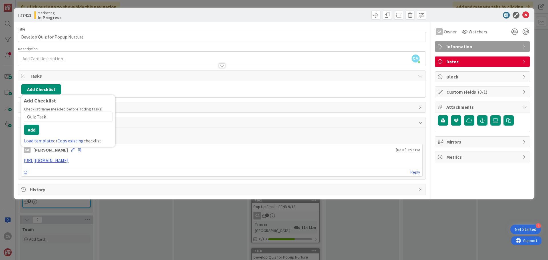
type input "Quiz Tasks"
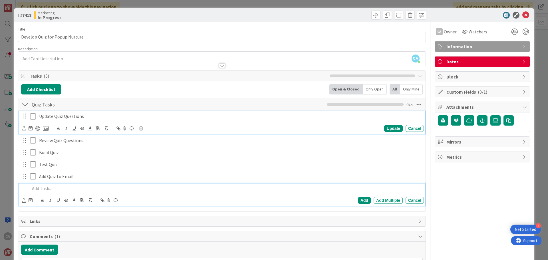
click at [79, 116] on p "Update Quiz Questions" at bounding box center [230, 116] width 382 height 7
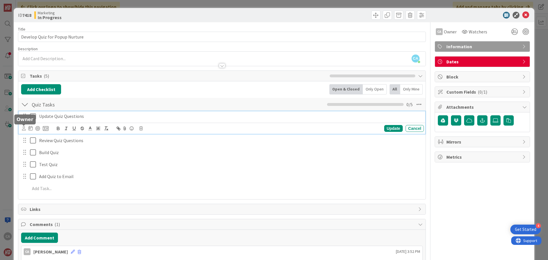
click at [24, 130] on icon at bounding box center [24, 128] width 4 height 4
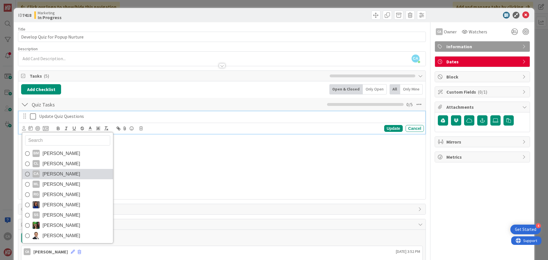
click at [52, 174] on span "[PERSON_NAME]" at bounding box center [62, 174] width 38 height 9
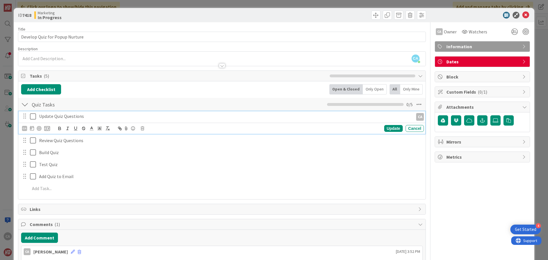
click at [31, 130] on icon at bounding box center [32, 128] width 4 height 5
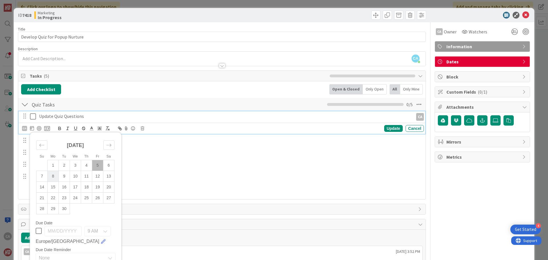
click at [52, 175] on td "8" at bounding box center [53, 176] width 11 height 11
type input "[DATE]"
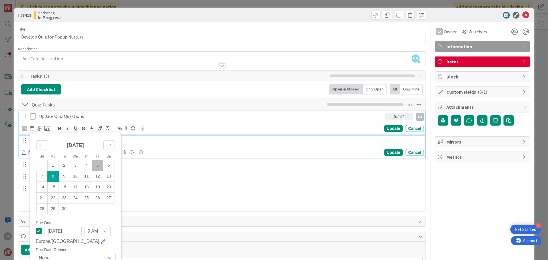
click at [141, 142] on p "Review Quiz Questions" at bounding box center [230, 140] width 382 height 7
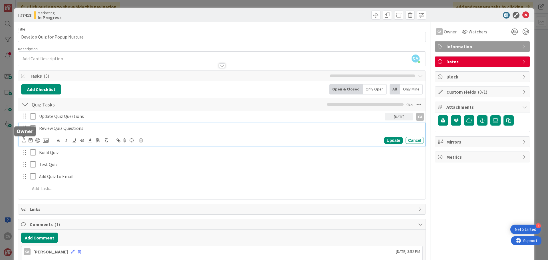
click at [23, 141] on icon at bounding box center [24, 140] width 4 height 4
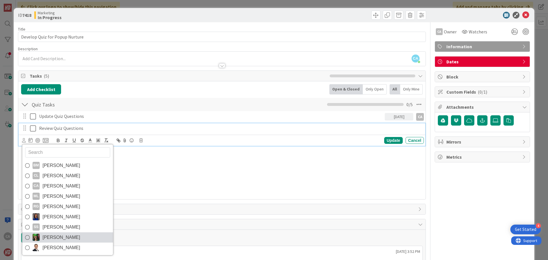
click at [69, 236] on span "[PERSON_NAME]" at bounding box center [62, 237] width 38 height 9
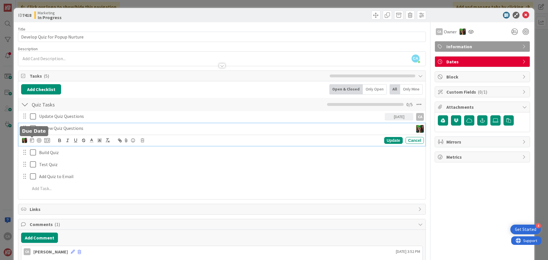
click at [32, 139] on icon at bounding box center [32, 140] width 4 height 5
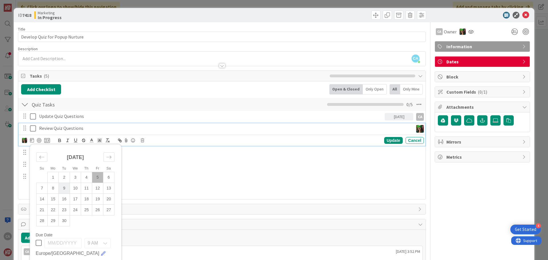
click at [65, 190] on td "9" at bounding box center [64, 188] width 11 height 11
type input "[DATE]"
click at [72, 130] on p "Review Quiz Questions" at bounding box center [210, 128] width 343 height 7
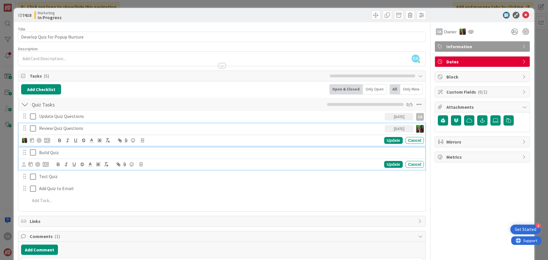
click at [64, 152] on p "Build Quiz" at bounding box center [230, 152] width 382 height 7
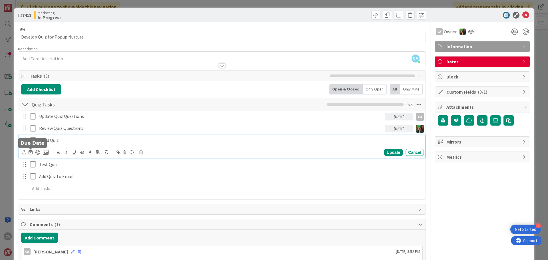
click at [30, 152] on icon at bounding box center [31, 152] width 4 height 5
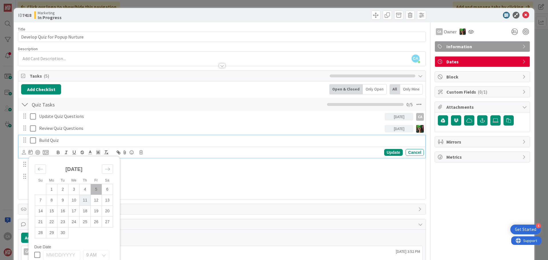
click at [82, 202] on td "11" at bounding box center [85, 200] width 11 height 11
type input "[DATE]"
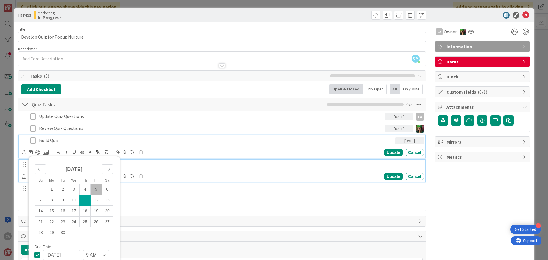
click at [152, 164] on p "Test Quiz" at bounding box center [230, 164] width 382 height 7
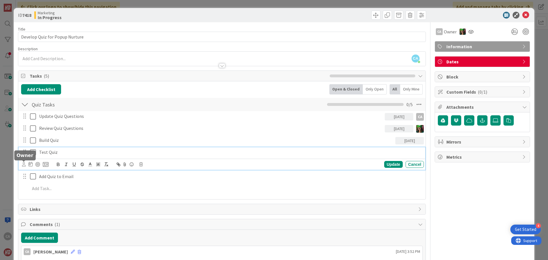
click at [24, 166] on icon at bounding box center [24, 164] width 4 height 4
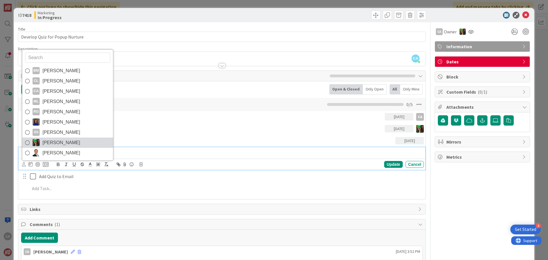
click at [60, 144] on span "[PERSON_NAME]" at bounding box center [62, 142] width 38 height 9
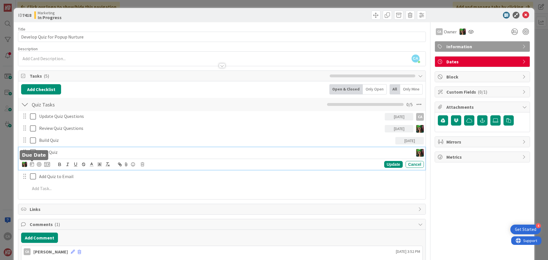
click at [31, 165] on icon at bounding box center [32, 164] width 4 height 5
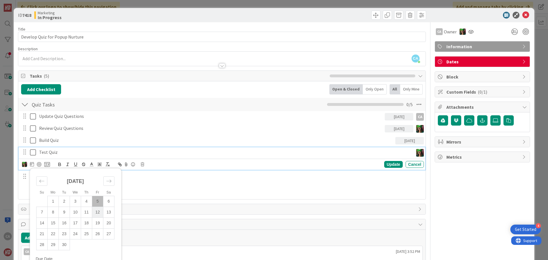
click at [94, 213] on td "12" at bounding box center [97, 212] width 11 height 11
type input "[DATE]"
click at [51, 151] on p "Test Quiz" at bounding box center [210, 152] width 343 height 7
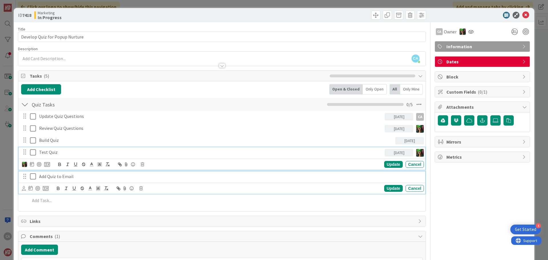
click at [54, 177] on p "Add Quiz to Email" at bounding box center [230, 176] width 382 height 7
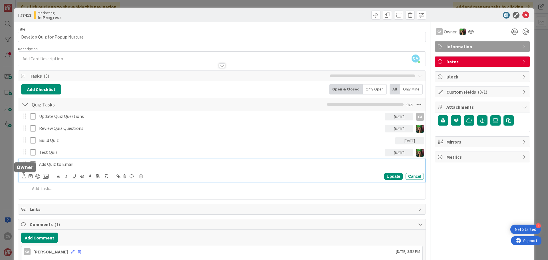
click at [23, 177] on icon at bounding box center [24, 176] width 4 height 4
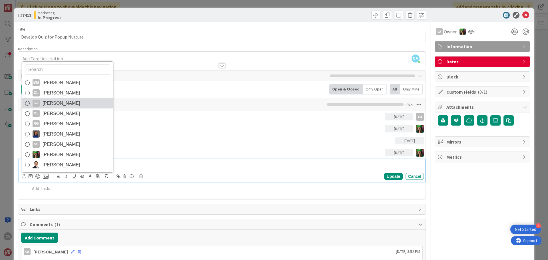
click at [59, 105] on span "[PERSON_NAME]" at bounding box center [62, 103] width 38 height 9
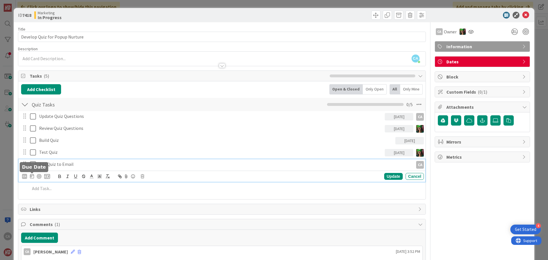
click at [33, 176] on icon at bounding box center [32, 176] width 4 height 5
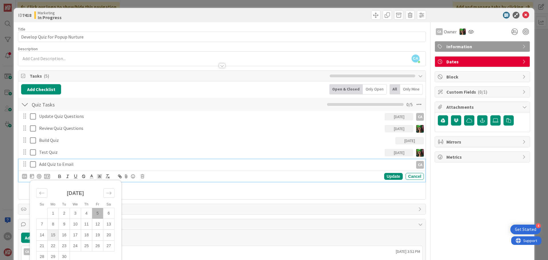
click at [53, 234] on td "15" at bounding box center [53, 234] width 11 height 11
type input "[DATE]"
click at [59, 163] on p "Add Quiz to Email" at bounding box center [210, 164] width 343 height 7
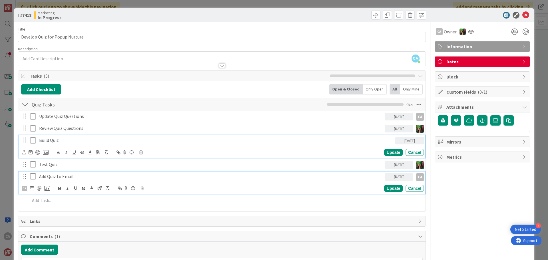
click at [54, 140] on p "Build Quiz" at bounding box center [216, 140] width 354 height 7
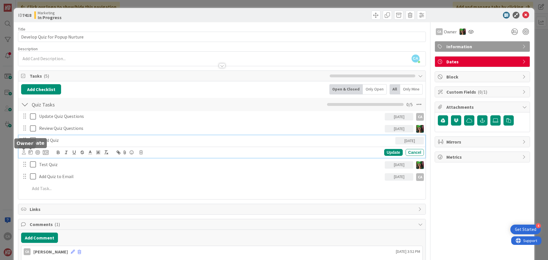
click at [23, 154] on icon at bounding box center [24, 152] width 4 height 4
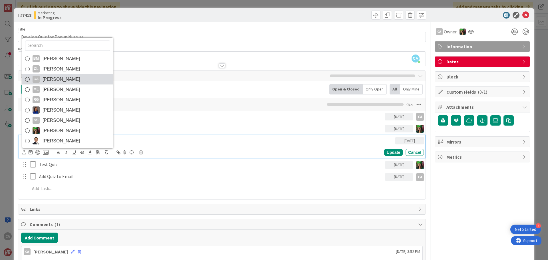
click at [61, 78] on span "[PERSON_NAME]" at bounding box center [62, 79] width 38 height 9
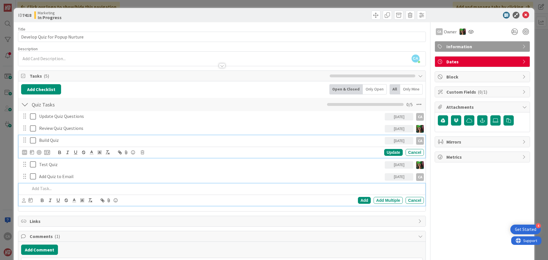
click at [70, 191] on p at bounding box center [226, 188] width 392 height 7
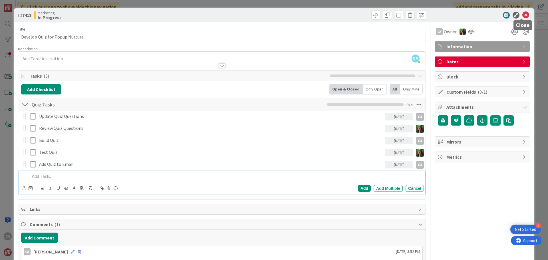
click at [523, 15] on icon at bounding box center [525, 15] width 7 height 7
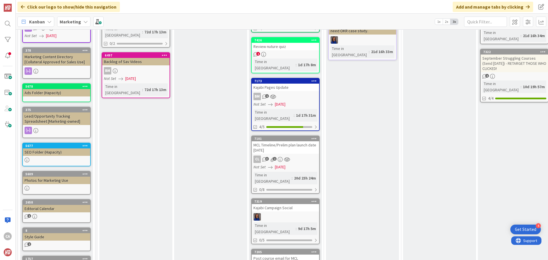
scroll to position [171, 0]
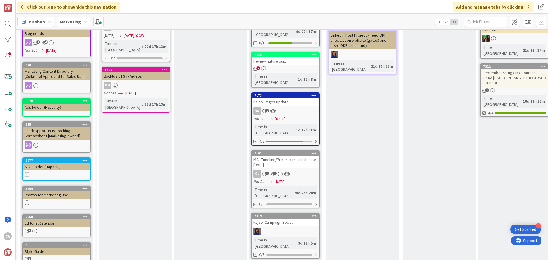
click at [276, 156] on div "MCL Timeline/Prelim plan launch date [DATE]" at bounding box center [285, 162] width 67 height 13
